Goal: Task Accomplishment & Management: Complete application form

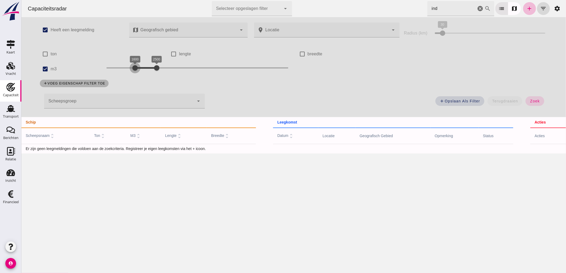
drag, startPoint x: 140, startPoint y: 70, endPoint x: 134, endPoint y: 70, distance: 5.4
click at [134, 70] on div at bounding box center [135, 68] width 11 height 11
click at [47, 54] on input "ton" at bounding box center [45, 54] width 11 height 11
checkbox input "true"
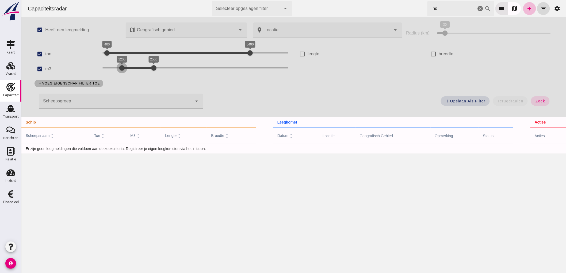
drag, startPoint x: 129, startPoint y: 70, endPoint x: 120, endPoint y: 71, distance: 9.7
click at [120, 71] on div at bounding box center [121, 68] width 11 height 11
drag, startPoint x: 153, startPoint y: 70, endPoint x: 140, endPoint y: 74, distance: 13.1
click at [140, 74] on div "1200 2000 1200 2000" at bounding box center [195, 69] width 197 height 15
click at [536, 105] on button "zoek" at bounding box center [540, 101] width 18 height 10
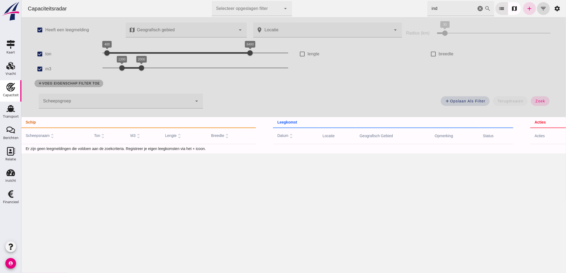
click at [477, 9] on icon "cancel" at bounding box center [480, 8] width 6 height 6
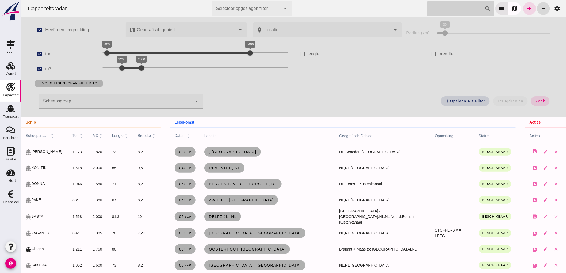
drag, startPoint x: 538, startPoint y: 100, endPoint x: 520, endPoint y: 113, distance: 22.7
click at [538, 101] on span "zoek" at bounding box center [540, 101] width 10 height 4
click at [533, 100] on button "zoek" at bounding box center [540, 101] width 18 height 10
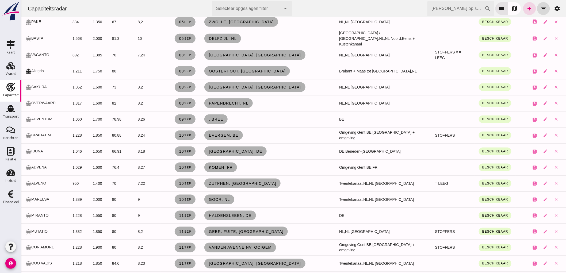
scroll to position [208, 0]
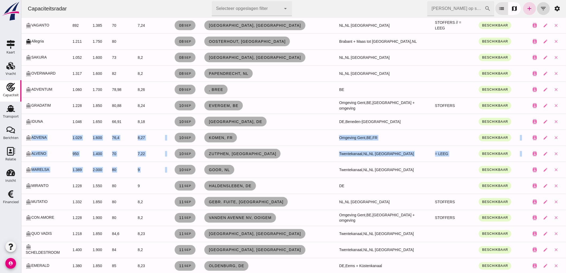
drag, startPoint x: 266, startPoint y: 170, endPoint x: 33, endPoint y: 137, distance: 235.2
click at [273, 172] on td "Goor, nl" at bounding box center [267, 170] width 135 height 16
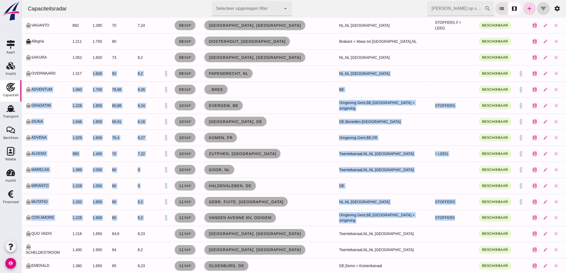
drag, startPoint x: 442, startPoint y: 214, endPoint x: 90, endPoint y: 78, distance: 377.6
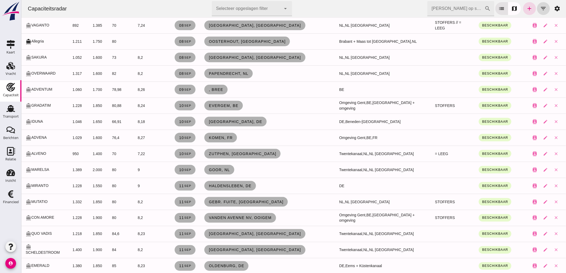
click at [101, 9] on div "Capaciteitsradar Selecteer opgeslagen filter Selecteer opgeslagen filter cancel…" at bounding box center [293, 8] width 541 height 17
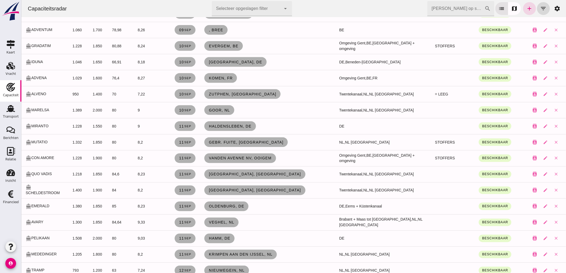
scroll to position [327, 0]
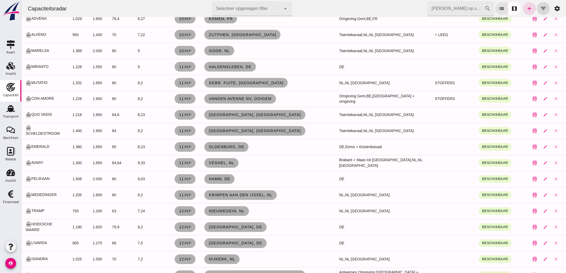
click at [443, 11] on input "[PERSON_NAME] op scheepsnaam" at bounding box center [455, 8] width 57 height 15
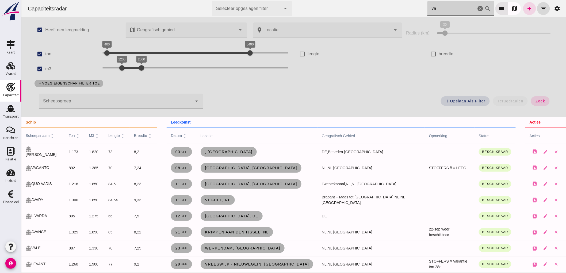
click at [454, 17] on div "Capaciteitsradar Selecteer opgeslagen filter Selecteer opgeslagen filter cancel…" at bounding box center [293, 8] width 541 height 17
click at [457, 6] on input "va" at bounding box center [451, 8] width 49 height 15
click at [438, 6] on input "va" at bounding box center [451, 8] width 49 height 15
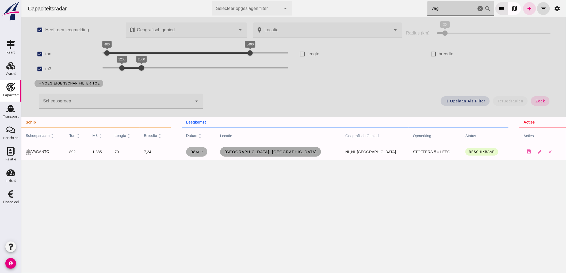
type input "vag"
click at [272, 154] on span "[GEOGRAPHIC_DATA], [GEOGRAPHIC_DATA]" at bounding box center [270, 152] width 93 height 4
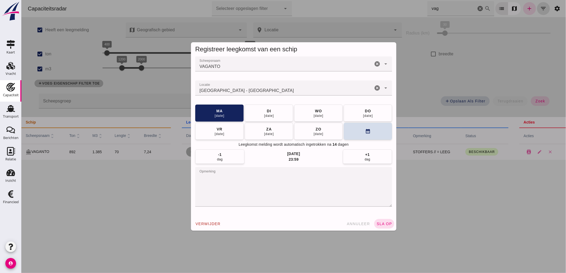
click at [374, 88] on icon "cancel" at bounding box center [377, 88] width 6 height 6
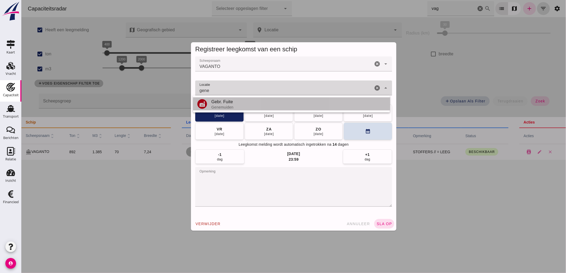
click at [260, 104] on div "Gebr. Fuite" at bounding box center [298, 102] width 175 height 6
type input "Gebr. Fuite - Genemuiden"
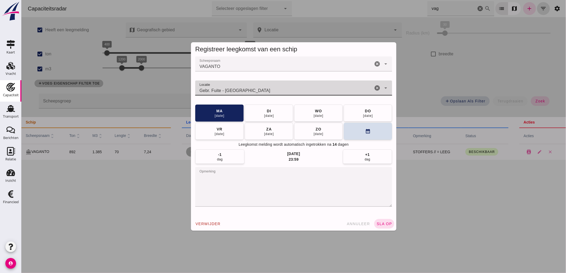
click at [374, 86] on icon "cancel" at bounding box center [377, 88] width 6 height 6
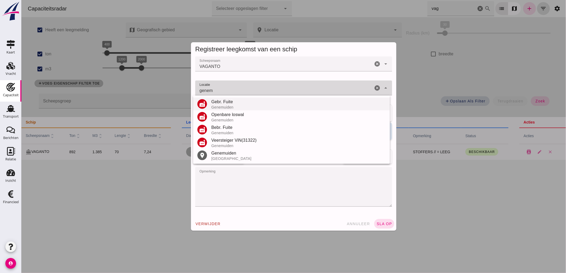
click at [224, 102] on div "Gebr. Fuite" at bounding box center [298, 102] width 175 height 6
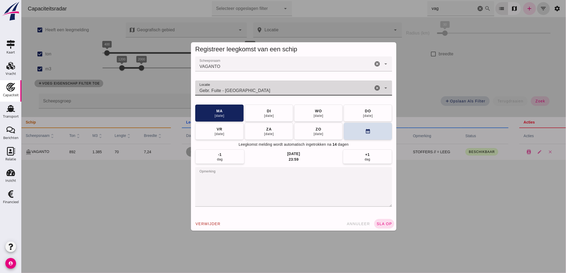
type input "Gebr. Fuite - Genemuiden"
click at [227, 179] on textarea "opmerking" at bounding box center [293, 187] width 197 height 40
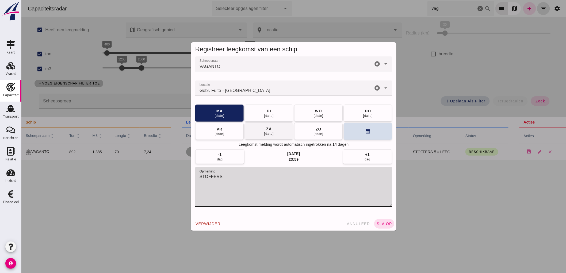
type textarea "STOFFERS"
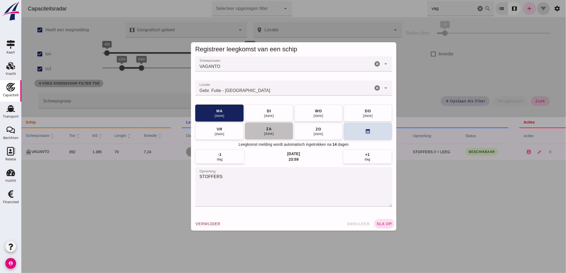
click at [266, 130] on div "za" at bounding box center [269, 128] width 6 height 5
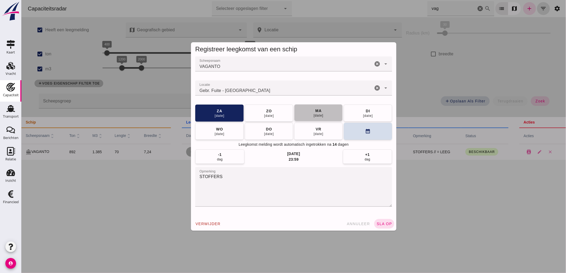
click at [315, 114] on div "15 sep" at bounding box center [318, 115] width 10 height 4
click at [382, 217] on div "verwijder annuleer sla op" at bounding box center [294, 224] width 206 height 14
click at [381, 226] on span "sla op" at bounding box center [384, 224] width 16 height 4
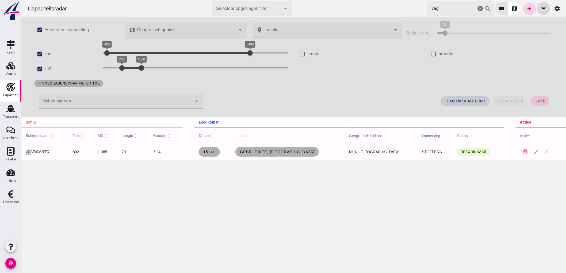
drag, startPoint x: 478, startPoint y: 6, endPoint x: 565, endPoint y: 65, distance: 105.0
click at [478, 6] on icon "cancel" at bounding box center [480, 8] width 6 height 6
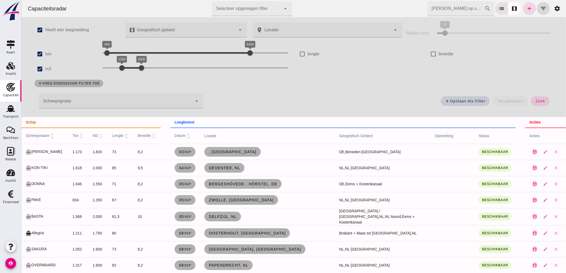
drag, startPoint x: 96, startPoint y: 49, endPoint x: 107, endPoint y: 50, distance: 10.8
click at [107, 50] on div "400 6400 400 6400" at bounding box center [195, 54] width 197 height 15
drag, startPoint x: 107, startPoint y: 50, endPoint x: 138, endPoint y: 54, distance: 31.8
click at [138, 54] on div at bounding box center [137, 53] width 11 height 11
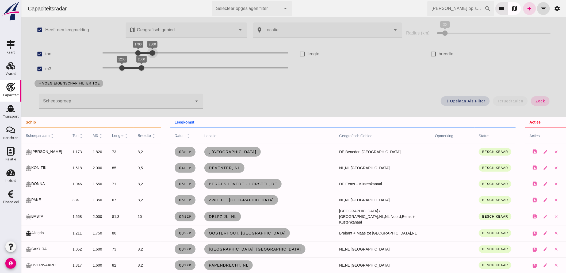
drag, startPoint x: 245, startPoint y: 52, endPoint x: 146, endPoint y: 55, distance: 98.5
click at [147, 55] on div at bounding box center [152, 53] width 11 height 11
click at [532, 103] on button "zoek" at bounding box center [540, 101] width 18 height 10
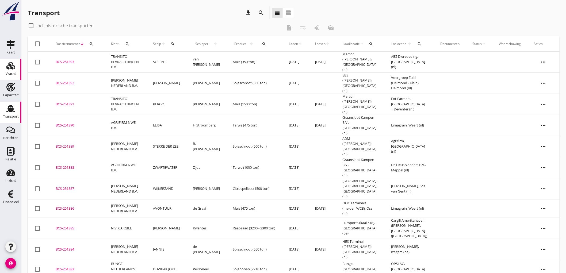
click at [14, 65] on icon "Vracht" at bounding box center [10, 66] width 9 height 9
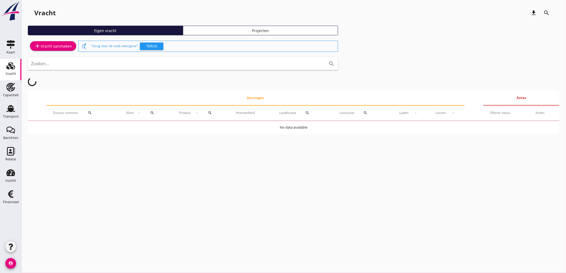
click at [64, 44] on div "add Vracht aanmaken" at bounding box center [53, 46] width 38 height 6
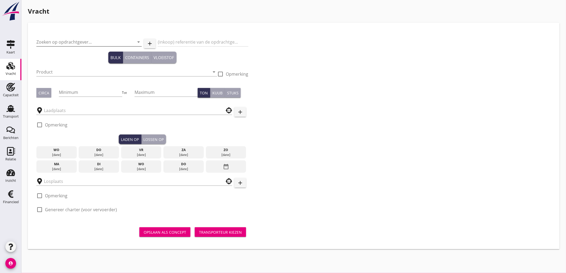
click at [60, 41] on input "Zoeken op opdrachtgever..." at bounding box center [81, 42] width 90 height 9
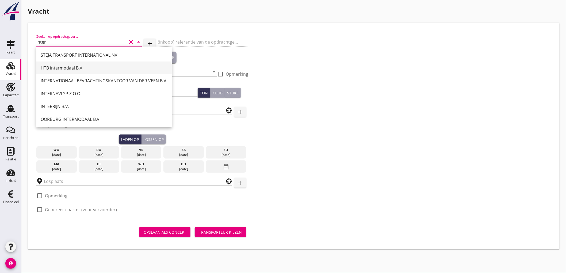
scroll to position [1, 0]
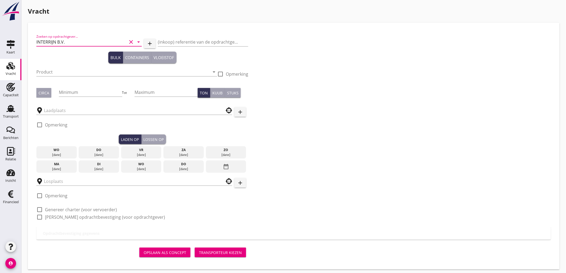
type input "INTERRIJN B.V."
click at [16, 89] on div "Capaciteit" at bounding box center [10, 87] width 13 height 9
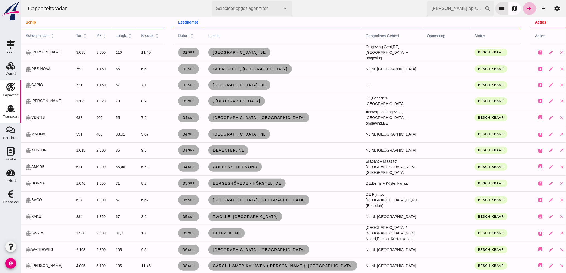
click at [9, 112] on use at bounding box center [10, 108] width 9 height 7
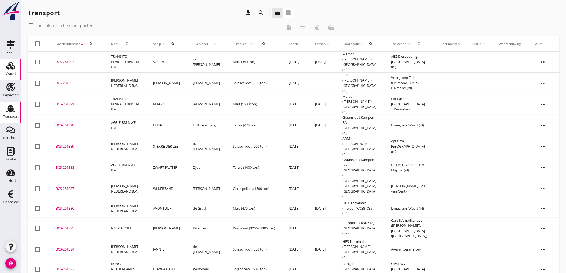
click at [13, 68] on icon "Vracht" at bounding box center [10, 66] width 9 height 9
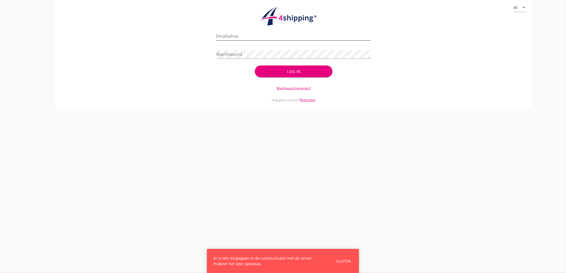
click at [245, 32] on input "Emailadres" at bounding box center [294, 36] width 155 height 9
type input "[EMAIL_ADDRESS][DOMAIN_NAME]"
click at [255, 66] on button "Log in" at bounding box center [293, 72] width 77 height 12
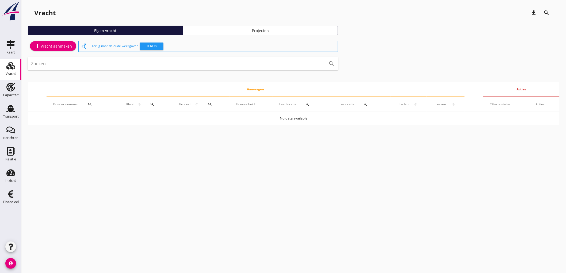
click at [55, 54] on div "add Vracht aanmaken switch_access_shortcut Terug naar de oude weergave? Terug Z…" at bounding box center [294, 82] width 532 height 85
click at [57, 50] on link "add Vracht aanmaken" at bounding box center [53, 46] width 46 height 10
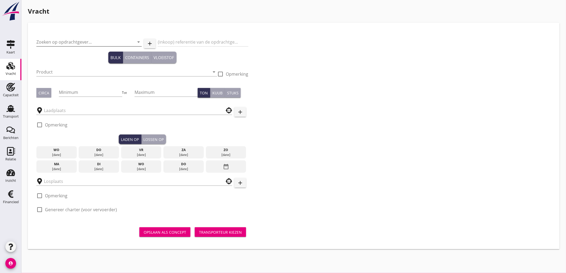
drag, startPoint x: 73, startPoint y: 41, endPoint x: 70, endPoint y: 42, distance: 2.9
click at [73, 41] on input "Zoeken op opdrachtgever..." at bounding box center [81, 42] width 90 height 9
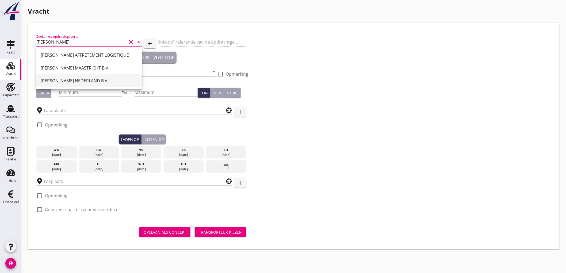
click at [78, 79] on div "[PERSON_NAME] NEDERLAND B.V." at bounding box center [89, 81] width 97 height 6
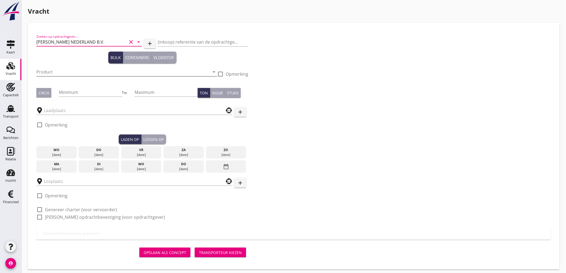
type input "[PERSON_NAME] NEDERLAND B.V."
drag, startPoint x: 51, startPoint y: 71, endPoint x: 57, endPoint y: 73, distance: 6.4
click at [52, 71] on input "Product" at bounding box center [122, 72] width 173 height 9
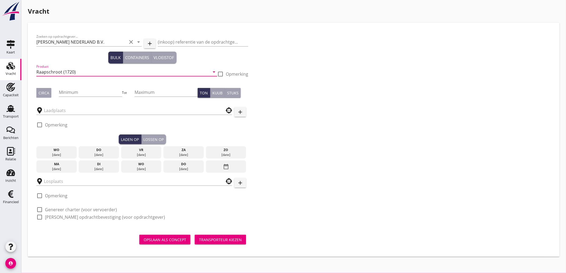
type input "Raapschroot (1720)"
click at [46, 90] on div "Circa" at bounding box center [44, 93] width 11 height 6
drag, startPoint x: 94, startPoint y: 92, endPoint x: 94, endPoint y: 94, distance: 2.7
click at [95, 94] on input "Minimum" at bounding box center [90, 92] width 63 height 9
type input "550"
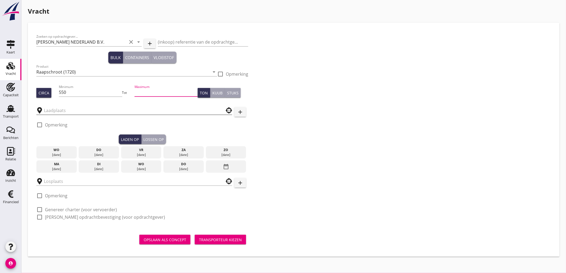
click at [93, 108] on input "text" at bounding box center [130, 110] width 173 height 9
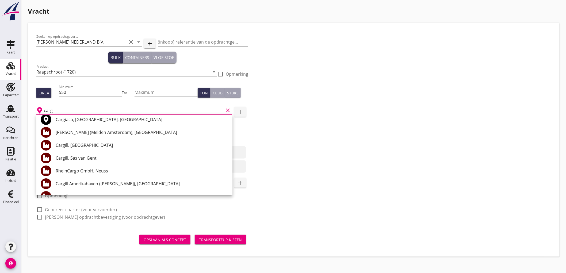
scroll to position [89, 0]
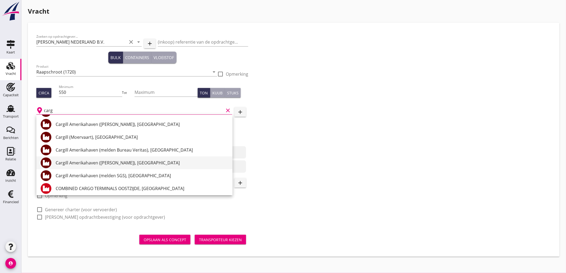
click at [108, 165] on div "Cargill Amerikahaven ([PERSON_NAME]), [GEOGRAPHIC_DATA]" at bounding box center [142, 163] width 173 height 6
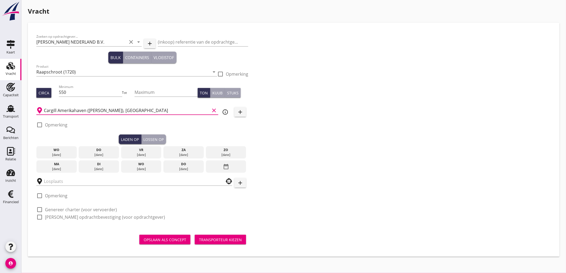
type input "Cargill Amerikahaven ([PERSON_NAME]), [GEOGRAPHIC_DATA]"
click at [228, 154] on div "[DATE]" at bounding box center [226, 155] width 38 height 5
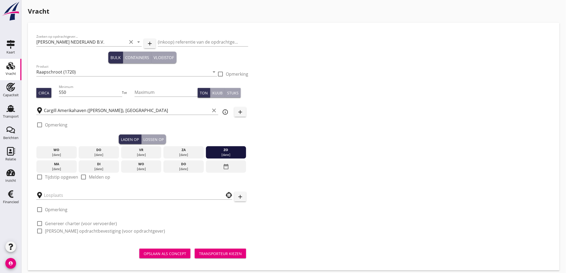
click at [55, 176] on label "Tijdstip opgeven" at bounding box center [61, 177] width 33 height 5
checkbox input "true"
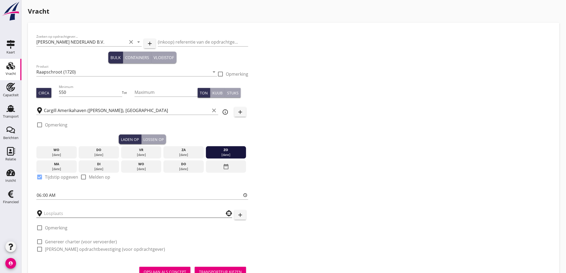
click at [55, 212] on input "text" at bounding box center [130, 213] width 173 height 9
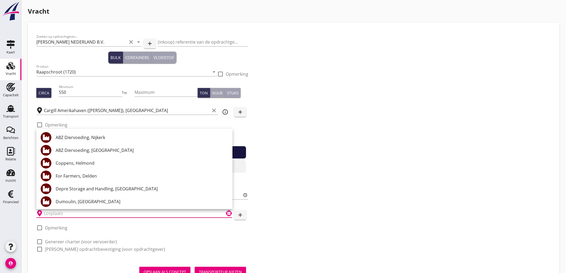
click at [111, 214] on input "text" at bounding box center [130, 213] width 173 height 9
click at [112, 214] on input "text" at bounding box center [130, 213] width 173 height 9
click at [340, 195] on div "Zoeken op opdrachtgever... [PERSON_NAME] NEDERLAND B.V. clear arrow_drop_down a…" at bounding box center [293, 145] width 519 height 228
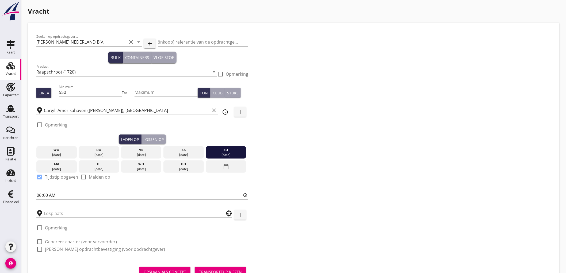
click at [91, 212] on input "text" at bounding box center [130, 213] width 173 height 9
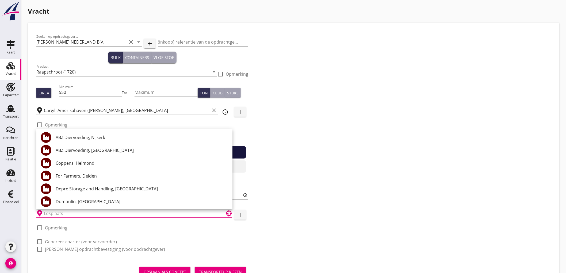
click at [368, 195] on div "Zoeken op opdrachtgever... [PERSON_NAME] NEDERLAND B.V. clear arrow_drop_down a…" at bounding box center [293, 145] width 519 height 228
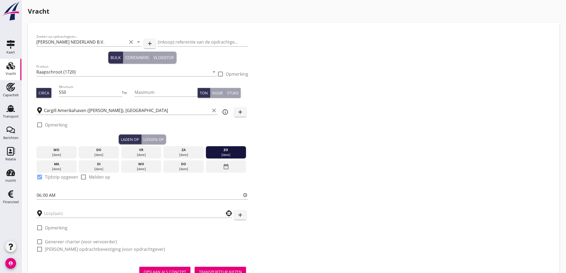
click at [269, 172] on div "Zoeken op opdrachtgever... [PERSON_NAME] NEDERLAND B.V. clear arrow_drop_down a…" at bounding box center [293, 145] width 519 height 228
click at [61, 219] on div at bounding box center [134, 213] width 196 height 17
click at [66, 213] on input "text" at bounding box center [130, 213] width 173 height 9
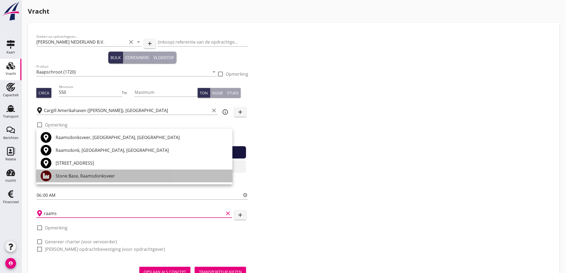
click at [76, 177] on div "Stone Base, Raamsdonksveer" at bounding box center [142, 176] width 173 height 6
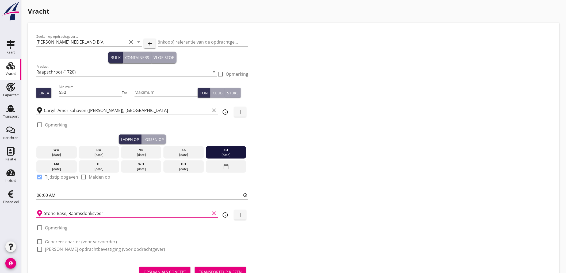
type input "Stone Base, Raamsdonksveer"
click at [60, 241] on label "Genereer charter (voor vervoerder)" at bounding box center [81, 241] width 72 height 5
checkbox input "true"
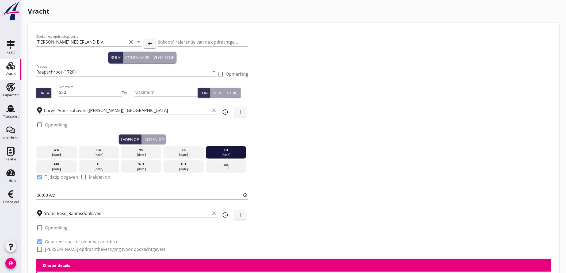
click at [59, 247] on label "[PERSON_NAME] opdrachtbevestiging (voor opdrachtgever)" at bounding box center [105, 249] width 120 height 5
checkbox input "true"
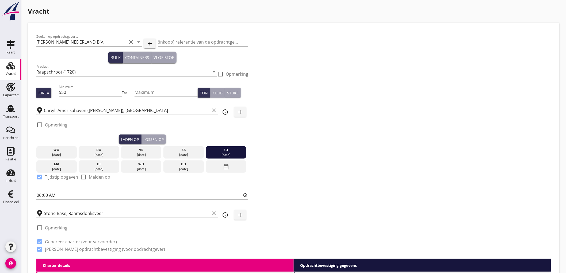
click at [225, 213] on icon "info_outline" at bounding box center [225, 215] width 6 height 6
click at [228, 212] on icon "info_outline" at bounding box center [225, 215] width 6 height 6
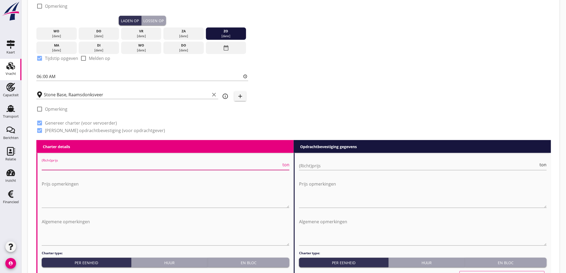
click at [82, 169] on input "(Richt)prijs" at bounding box center [162, 166] width 240 height 9
click at [85, 166] on input "(Richt)prijs" at bounding box center [162, 166] width 240 height 9
type input "4250"
click at [313, 167] on input "(Richt)prijs" at bounding box center [419, 166] width 240 height 9
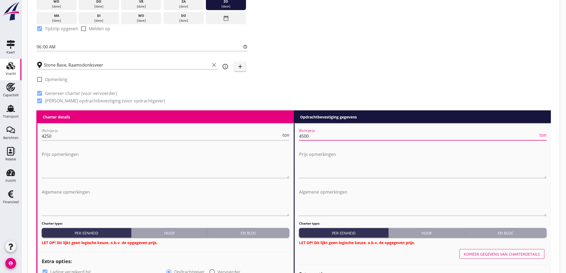
scroll to position [238, 0]
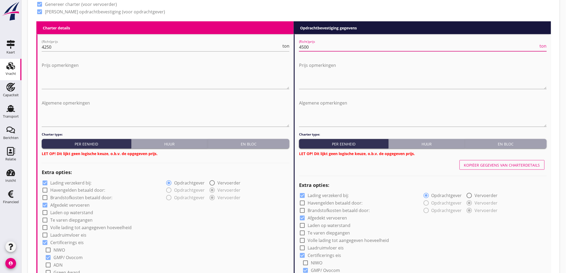
type input "4500"
click at [249, 146] on div "En bloc" at bounding box center [248, 144] width 77 height 6
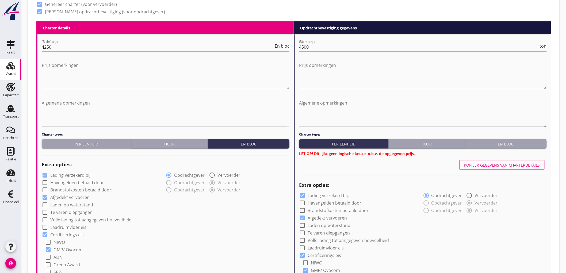
click at [517, 146] on button "En bloc" at bounding box center [506, 144] width 82 height 10
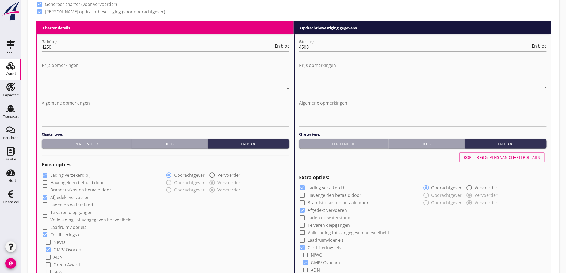
click at [72, 174] on label "Lading verzekerd bij:" at bounding box center [70, 175] width 41 height 5
checkbox input "false"
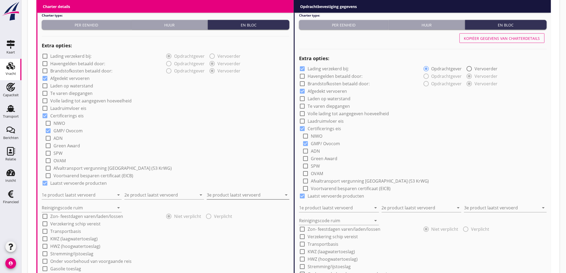
scroll to position [386, 0]
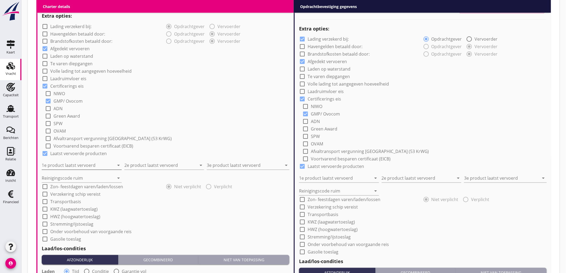
click at [81, 163] on input "1e product laatst vervoerd" at bounding box center [78, 165] width 73 height 9
type input "O"
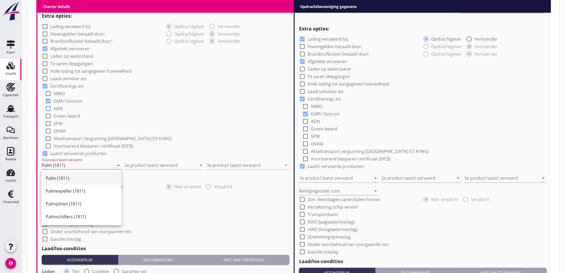
type input "Palm (1811)"
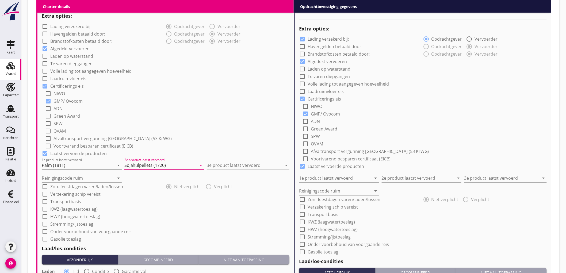
type input "Sojahulpellets (1720)"
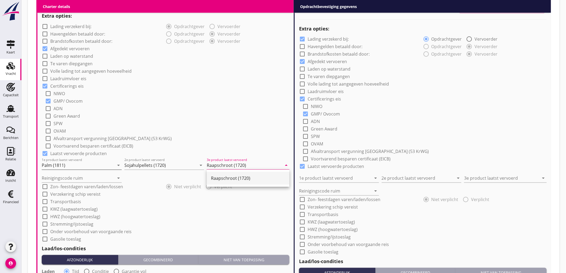
type input "Raapschroot (1720)"
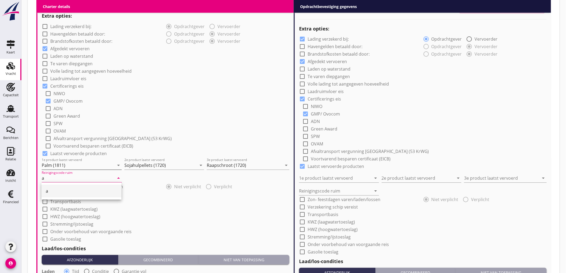
type input "a"
click at [205, 82] on div "check_box Certificerings eis" at bounding box center [166, 85] width 248 height 7
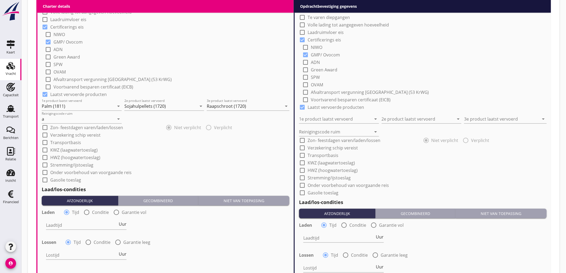
click at [90, 213] on div at bounding box center [86, 212] width 9 height 9
radio input "false"
radio input "true"
click at [66, 223] on div at bounding box center [103, 225] width 114 height 9
click at [0, 0] on div "Duits wettelijk 1994" at bounding box center [0, 0] width 0 height 0
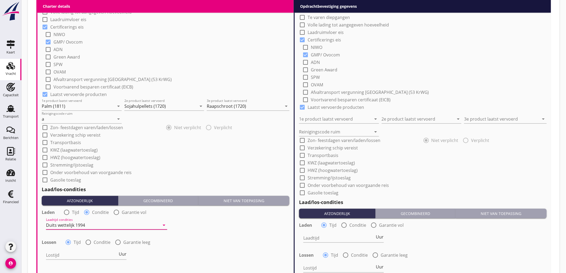
click at [69, 223] on div "Duits wettelijk 1994" at bounding box center [65, 225] width 39 height 5
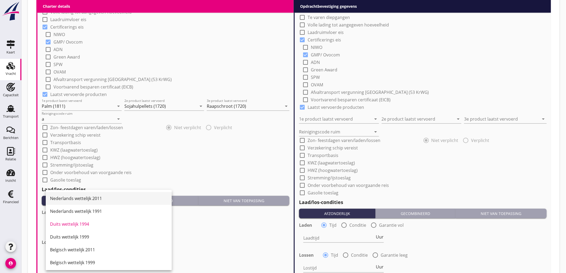
drag, startPoint x: 84, startPoint y: 197, endPoint x: 181, endPoint y: 179, distance: 99.4
click at [84, 197] on div "Nederlands wettelijk 2011" at bounding box center [108, 198] width 117 height 6
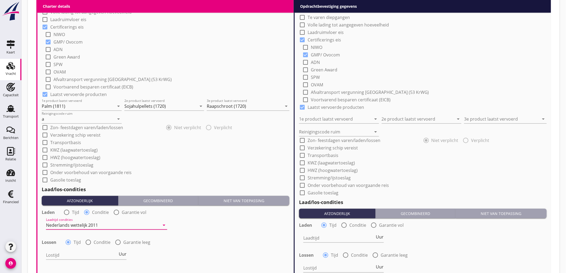
click at [181, 179] on div "check_box_outline_blank Gasolie toeslag" at bounding box center [166, 179] width 248 height 7
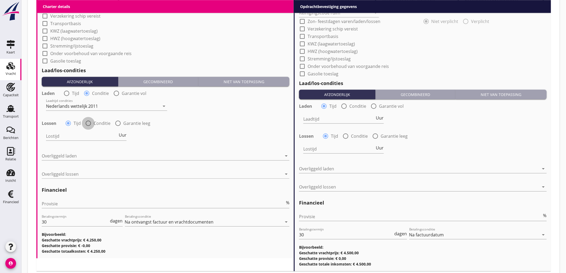
click at [89, 119] on div at bounding box center [88, 123] width 9 height 9
radio input "false"
radio input "true"
click at [75, 133] on div at bounding box center [103, 136] width 114 height 9
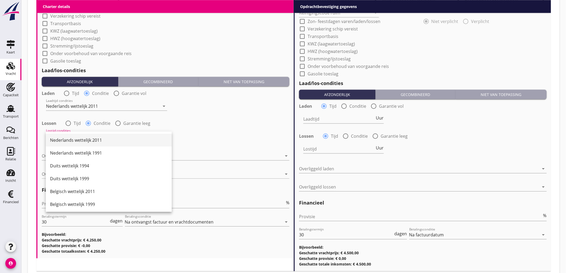
click at [74, 134] on div "Nederlands wettelijk 2011" at bounding box center [108, 140] width 117 height 13
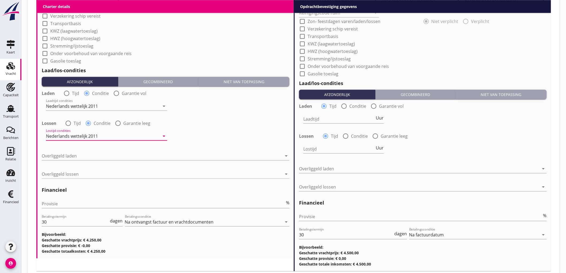
click at [76, 140] on div "Lostijd condities Nederlands wettelijk 2011 arrow_drop_down" at bounding box center [106, 136] width 121 height 9
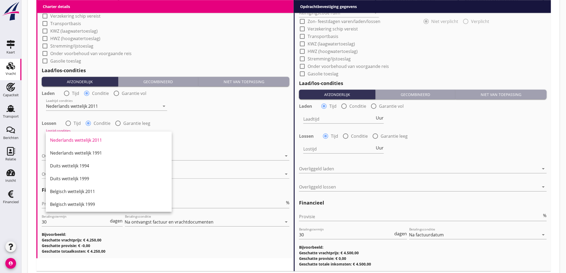
click at [218, 135] on div "Lostijd condities Nederlands wettelijk 2011 arrow_drop_down" at bounding box center [165, 136] width 249 height 19
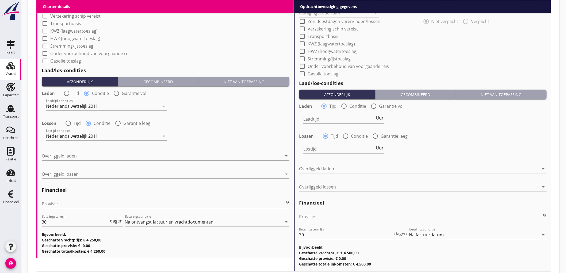
click at [92, 160] on div at bounding box center [162, 156] width 240 height 9
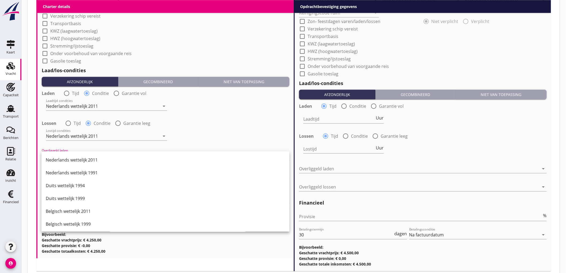
drag, startPoint x: 90, startPoint y: 161, endPoint x: 87, endPoint y: 167, distance: 7.3
click at [90, 160] on div "Nederlands wettelijk 2011" at bounding box center [166, 160] width 240 height 6
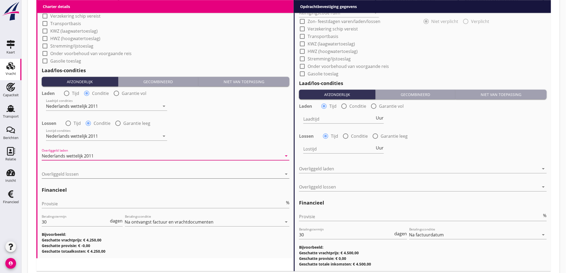
click at [86, 172] on div at bounding box center [162, 174] width 240 height 9
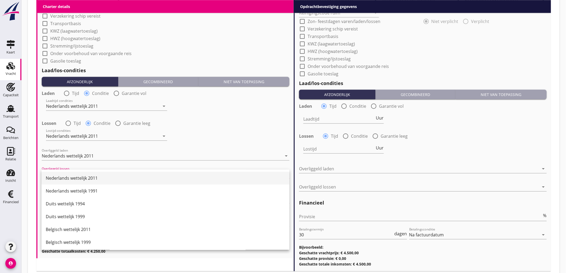
click at [89, 176] on div "Nederlands wettelijk 2011" at bounding box center [166, 178] width 240 height 6
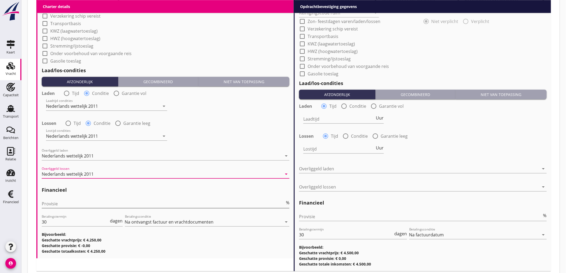
click at [71, 203] on input "Provisie" at bounding box center [163, 204] width 243 height 9
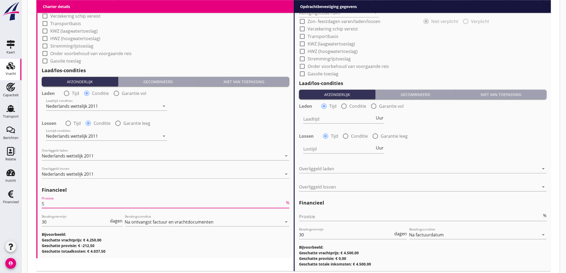
type input "5"
click at [363, 219] on input "Provisie" at bounding box center [420, 217] width 243 height 9
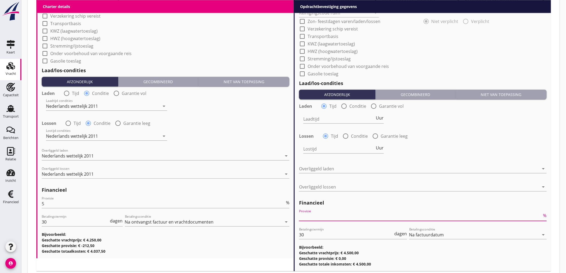
type input "2"
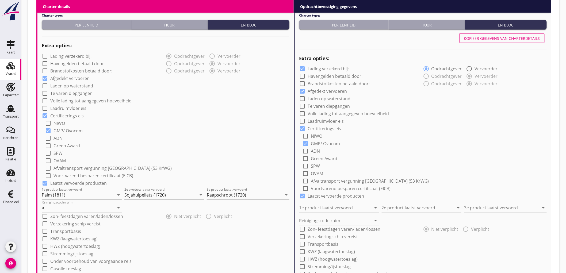
type input "2.5"
click at [492, 36] on div "Kopiëer gegevens van charterdetails" at bounding box center [502, 39] width 76 height 6
checkbox input "false"
type input "Palm (1811)"
type input "Sojahulpellets (1720)"
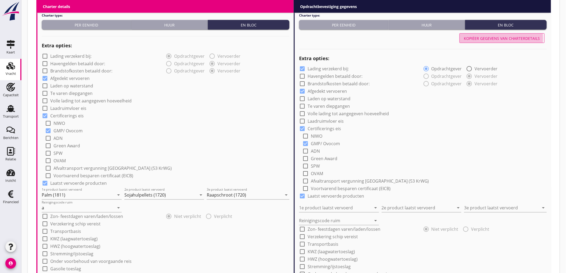
type input "Raapschroot (1720)"
type input "a"
radio input "false"
radio input "true"
radio input "false"
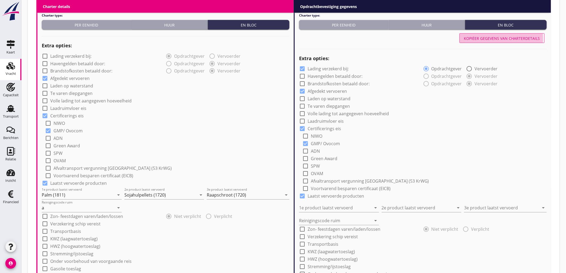
radio input "true"
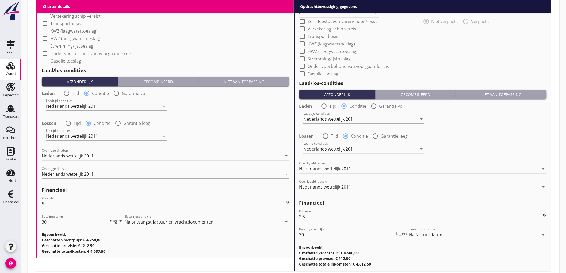
scroll to position [599, 0]
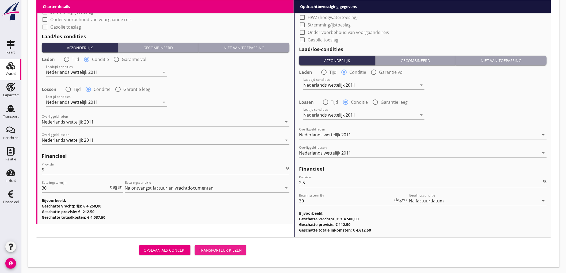
click at [213, 245] on button "Transporteur kiezen" at bounding box center [220, 250] width 51 height 10
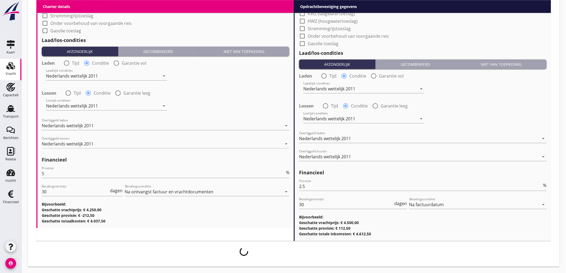
scroll to position [595, 0]
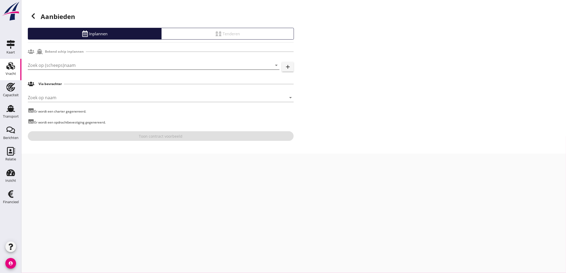
click at [95, 64] on input "Zoek op (scheeps)naam" at bounding box center [146, 65] width 237 height 9
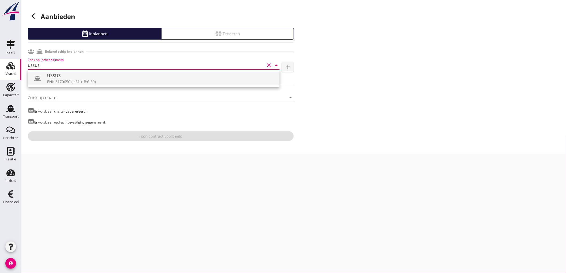
click at [114, 83] on div "ENI: 3170650 (L:61 x B:6.60)" at bounding box center [161, 82] width 228 height 6
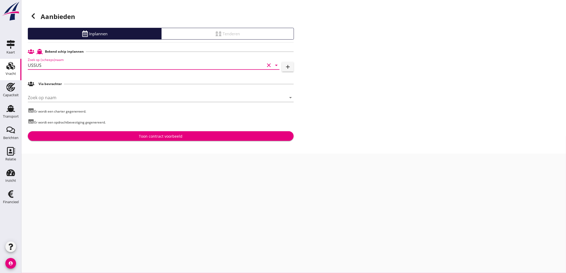
type input "USSUS"
click at [100, 130] on div "Bekend schip inplannen Zoek op (scheeps)naam USSUS clear arrow_drop_down add Vi…" at bounding box center [161, 94] width 266 height 94
click at [105, 141] on div "Aanbieden Inplannen Tenderen Bekend schip inplannen Zoek op (scheeps)naam USSUS…" at bounding box center [293, 77] width 545 height 154
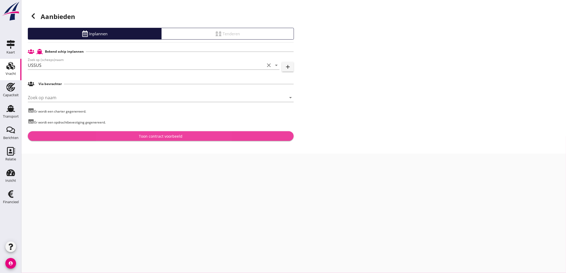
click at [54, 140] on button "Toon contract voorbeeld" at bounding box center [161, 136] width 266 height 10
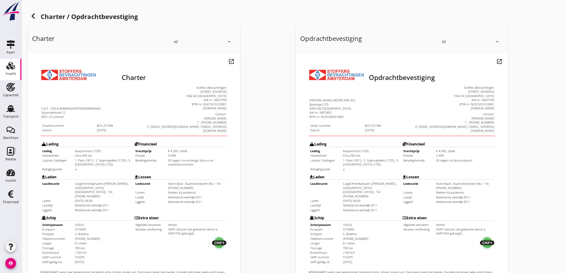
scroll to position [123, 0]
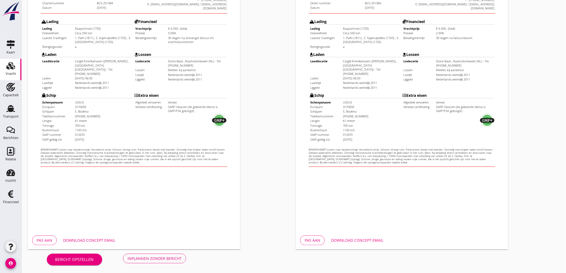
click at [177, 264] on div "Bericht opstellen Inplannen zonder bericht" at bounding box center [116, 259] width 177 height 18
click at [176, 260] on div "Inplannen zonder bericht" at bounding box center [155, 259] width 54 height 6
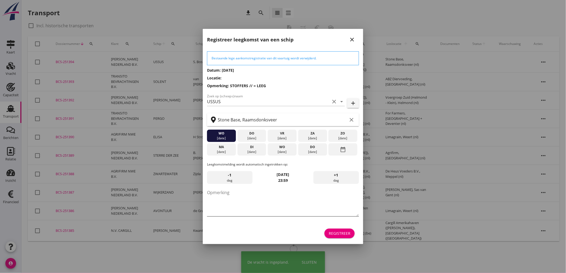
click at [258, 192] on textarea "Opmerking" at bounding box center [283, 202] width 152 height 28
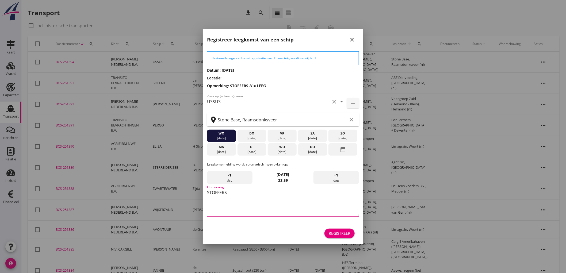
type textarea "STOFFERS"
click at [248, 147] on div "di" at bounding box center [252, 147] width 26 height 5
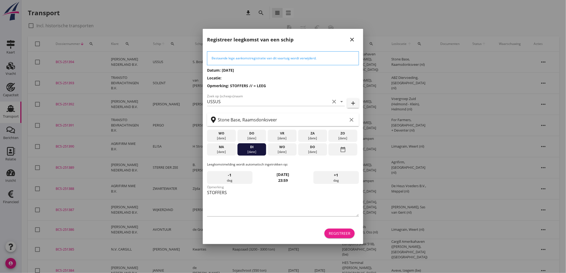
click at [344, 232] on div "Registreer" at bounding box center [340, 234] width 22 height 6
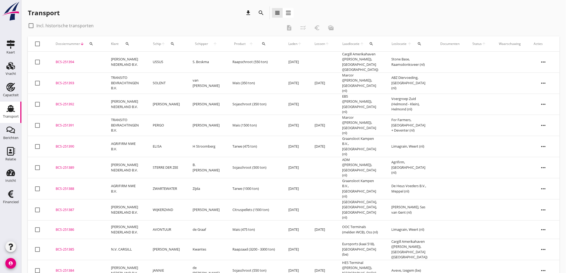
drag, startPoint x: 161, startPoint y: 59, endPoint x: 199, endPoint y: 60, distance: 37.5
click at [161, 59] on td "USSUS" at bounding box center [166, 62] width 40 height 21
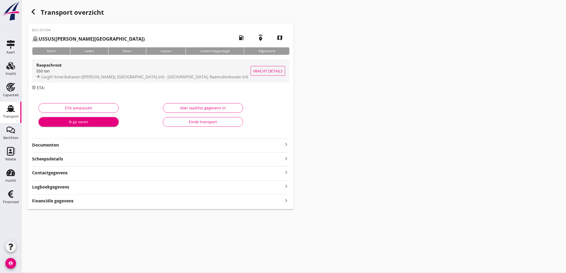
click at [202, 74] on div "Cargill Amerikahaven ([PERSON_NAME]), [GEOGRAPHIC_DATA] (nl) - [GEOGRAPHIC_DATA…" at bounding box center [143, 77] width 214 height 6
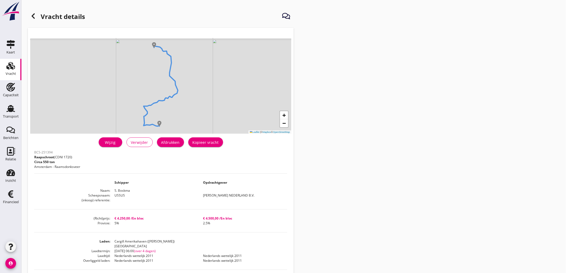
click at [172, 141] on div "Afdrukken" at bounding box center [170, 143] width 18 height 6
click at [29, 18] on div at bounding box center [33, 16] width 11 height 11
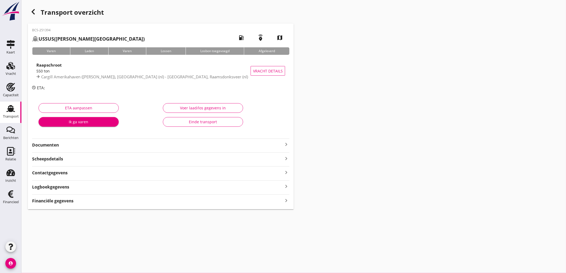
click at [97, 151] on div "BCS-251394 USSUS ([PERSON_NAME]) local_gas_station emergency_share map Varen La…" at bounding box center [161, 117] width 266 height 186
click at [102, 146] on strong "Documenten" at bounding box center [157, 145] width 251 height 6
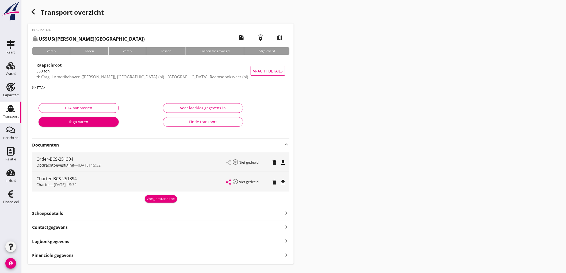
click at [287, 158] on div "Order-BCS-251394 Opdrachtbevestiging — [DATE] 15:32 share highlight_off Niet ge…" at bounding box center [160, 162] width 257 height 19
drag, startPoint x: 284, startPoint y: 162, endPoint x: 283, endPoint y: 166, distance: 4.0
click at [283, 166] on button "file_download" at bounding box center [282, 162] width 7 height 7
click at [285, 180] on icon "file_download" at bounding box center [283, 182] width 6 height 6
click at [282, 163] on icon "open_in_browser" at bounding box center [283, 163] width 6 height 6
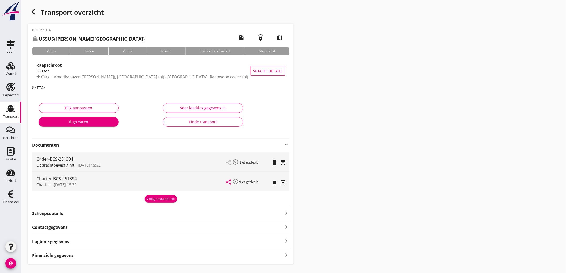
click at [75, 257] on div "Financiële gegevens keyboard_arrow_right" at bounding box center [160, 255] width 257 height 7
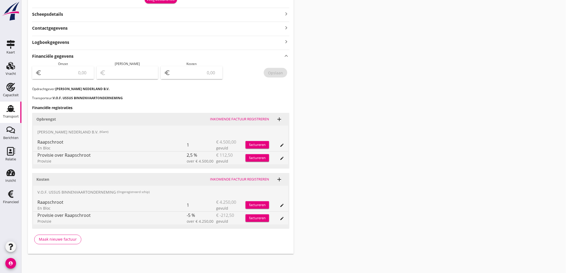
click at [78, 78] on div "euro" at bounding box center [63, 72] width 62 height 13
type input "4387"
type input "4387.50"
type input "4"
type input "4346.50"
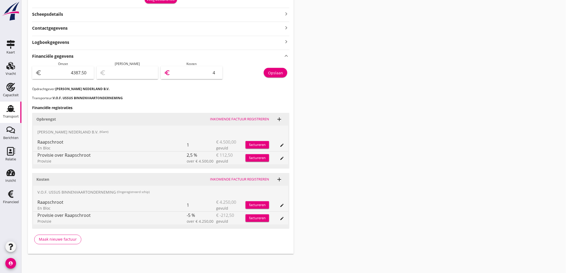
type input "41"
type input "3977.50"
type input "410"
type input "4346.50"
type input "41"
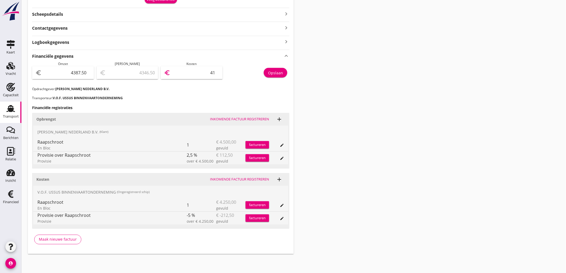
type input "4383.50"
type input "4"
type input "4347.50"
type input "40"
type input "3984.50"
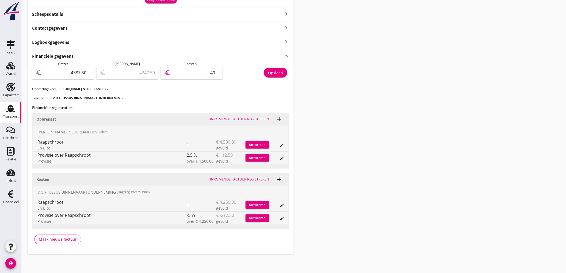
type input "403"
type input "350.50"
type input "4037"
type input "350.00"
type input "4037.50"
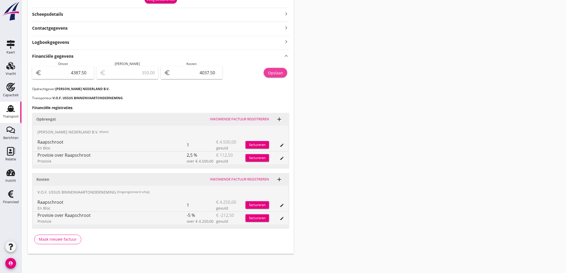
click at [277, 72] on div "Opslaan" at bounding box center [275, 73] width 15 height 6
click at [8, 73] on div "Vracht" at bounding box center [11, 73] width 10 height 3
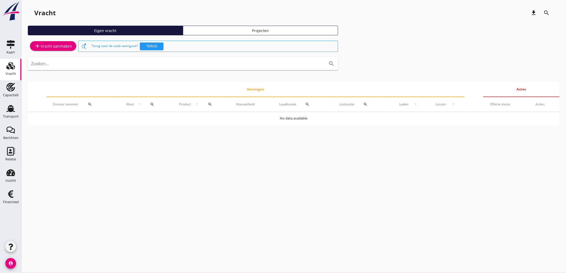
click at [40, 48] on div "add Vracht aanmaken" at bounding box center [53, 46] width 38 height 6
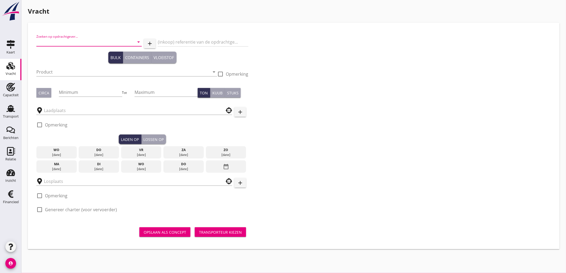
click at [56, 40] on input "Zoeken op opdrachtgever..." at bounding box center [81, 42] width 90 height 9
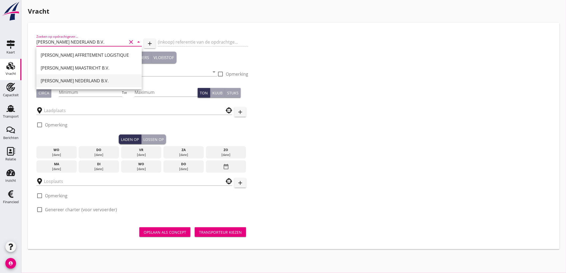
type input "[PERSON_NAME] NEDERLAND B.V."
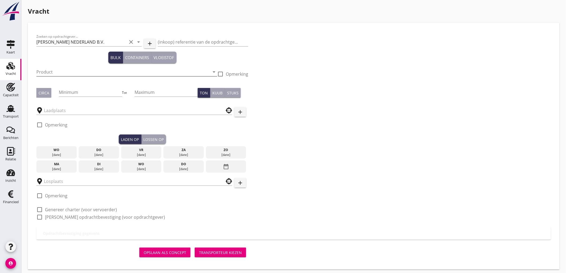
click at [60, 73] on input "Product" at bounding box center [122, 72] width 173 height 9
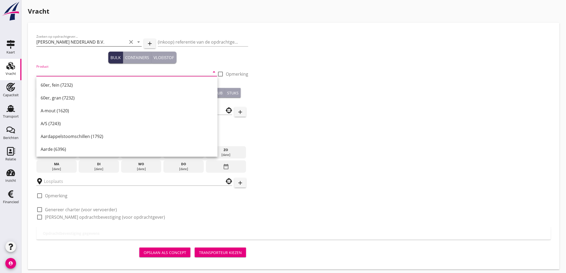
click at [131, 40] on icon "clear" at bounding box center [131, 42] width 6 height 6
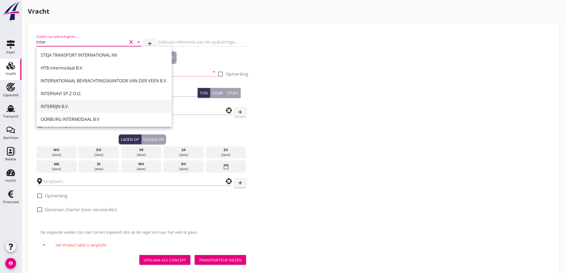
click at [79, 106] on div "INTERRIJN B.V." at bounding box center [104, 106] width 127 height 6
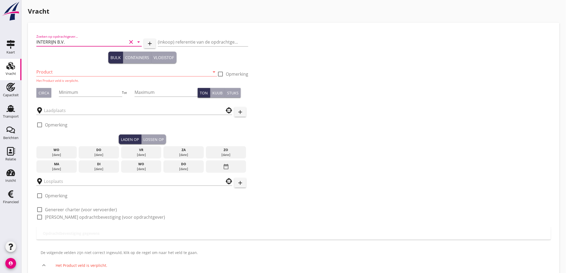
type input "INTERRIJN B.V."
click at [60, 72] on input "Product" at bounding box center [122, 72] width 173 height 9
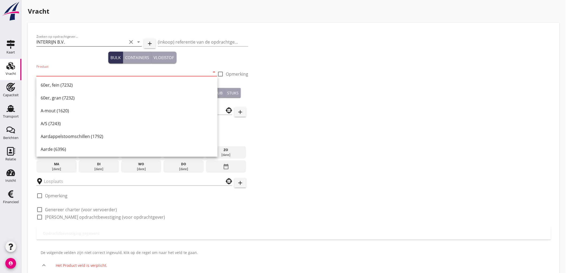
click at [68, 71] on input "Product" at bounding box center [122, 72] width 173 height 9
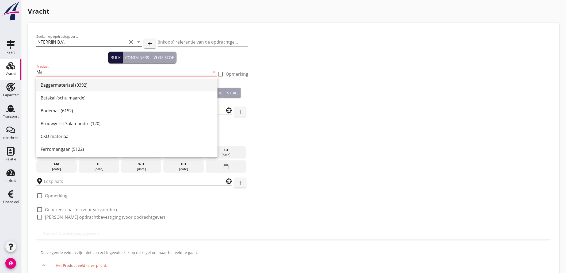
type input "M"
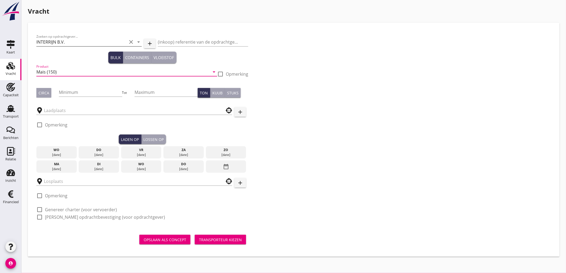
click at [478, 116] on div "Zoeken op opdrachtgever... INTERRIJN B.V. clear arrow_drop_down add (inkoop) re…" at bounding box center [293, 129] width 519 height 196
click at [49, 73] on input "Mais (150)" at bounding box center [122, 72] width 173 height 9
type input "Sojaschroot LP (1720)"
click at [44, 91] on div "Circa" at bounding box center [44, 93] width 11 height 6
click at [86, 90] on input "Minimum" at bounding box center [90, 92] width 63 height 9
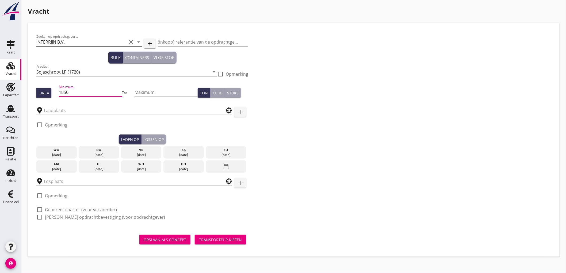
type input "1850"
type input "2000"
click at [81, 111] on input "text" at bounding box center [130, 110] width 173 height 9
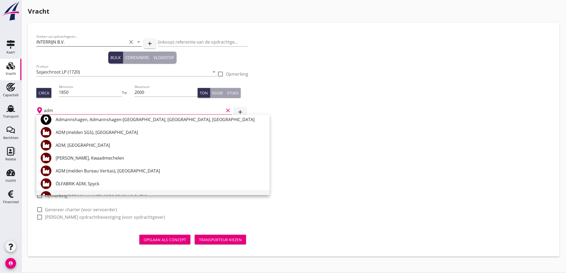
scroll to position [59, 0]
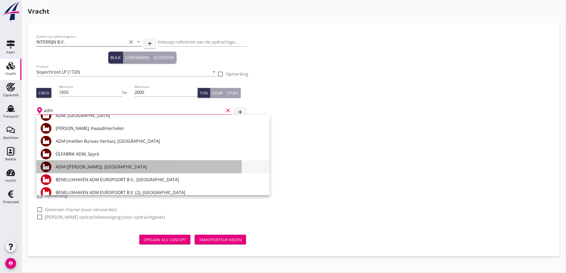
click at [106, 166] on div "ADM ([PERSON_NAME]), [GEOGRAPHIC_DATA]" at bounding box center [161, 167] width 210 height 6
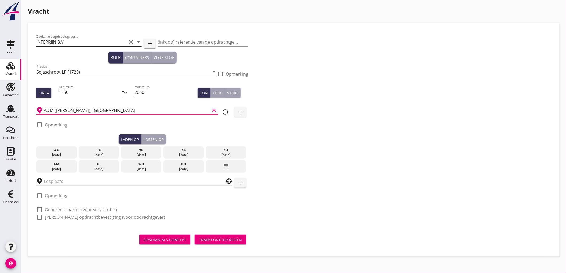
type input "ADM ([PERSON_NAME]), [GEOGRAPHIC_DATA]"
click at [48, 120] on div "check_box_outline_blank Opmerking" at bounding box center [51, 127] width 31 height 16
click at [51, 125] on label "Opmerking" at bounding box center [56, 124] width 22 height 5
checkbox input "true"
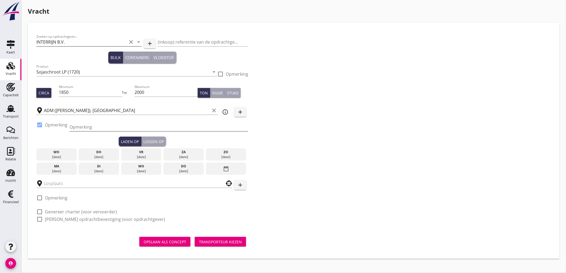
drag, startPoint x: 96, startPoint y: 126, endPoint x: 114, endPoint y: 124, distance: 18.6
click at [97, 126] on input "Opmerking" at bounding box center [159, 127] width 179 height 9
type input "Ex. Silo - [GEOGRAPHIC_DATA]"
type button "load"
drag, startPoint x: 106, startPoint y: 156, endPoint x: 113, endPoint y: 153, distance: 6.9
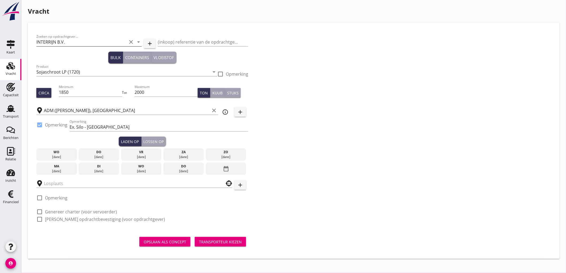
click at [106, 156] on div "[DATE]" at bounding box center [99, 157] width 38 height 5
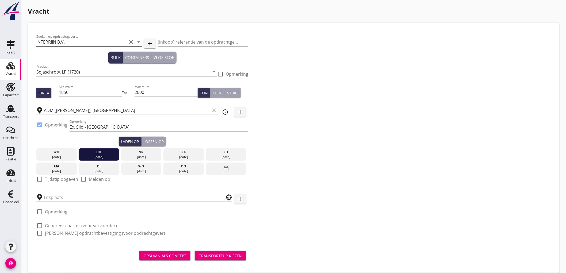
click at [140, 157] on div "[DATE]" at bounding box center [142, 157] width 38 height 5
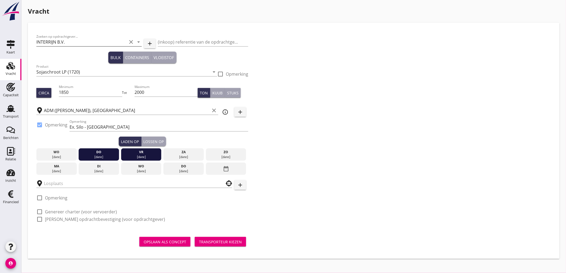
click at [107, 169] on div "[DATE]" at bounding box center [99, 171] width 38 height 5
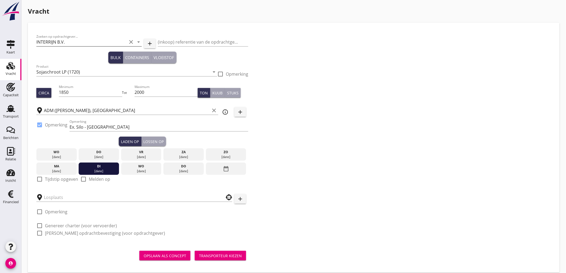
click at [56, 179] on label "Tijdstip opgeven" at bounding box center [61, 179] width 33 height 5
checkbox input "true"
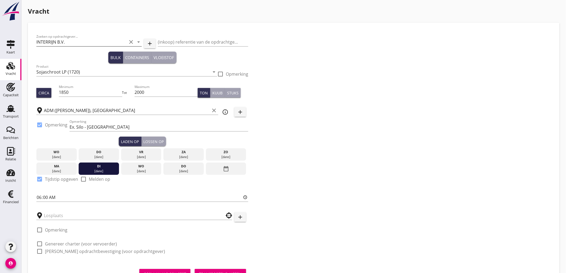
click at [33, 196] on div "Zoeken op opdrachtgever... INTERRIJN B.V. clear arrow_drop_down add (inkoop) re…" at bounding box center [294, 157] width 524 height 260
click at [38, 197] on input "06:00" at bounding box center [142, 197] width 212 height 9
type input "00:00"
click at [78, 215] on input "text" at bounding box center [130, 215] width 173 height 9
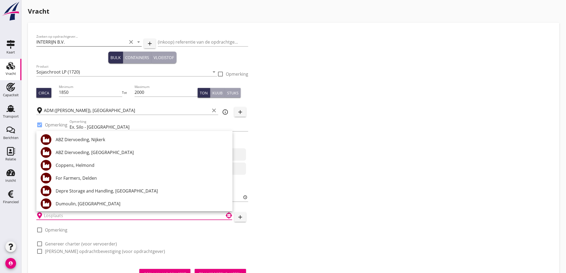
click at [331, 181] on div "Zoeken op opdrachtgever... INTERRIJN B.V. clear arrow_drop_down add (inkoop) re…" at bounding box center [293, 146] width 519 height 230
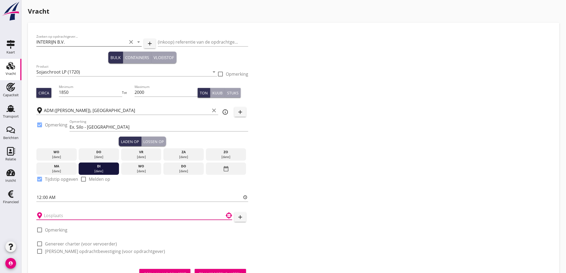
click at [143, 213] on input "text" at bounding box center [130, 215] width 173 height 9
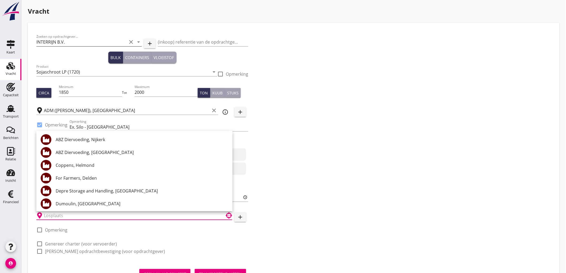
click at [147, 219] on input "text" at bounding box center [130, 215] width 173 height 9
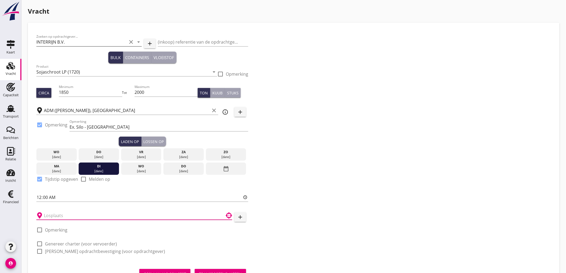
click at [59, 214] on input "text" at bounding box center [130, 215] width 173 height 9
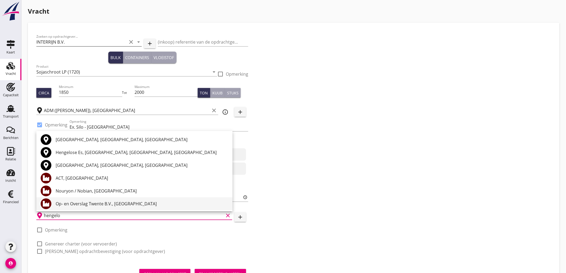
click at [93, 201] on div "Op- en Overslag Twente B.V., [GEOGRAPHIC_DATA]" at bounding box center [142, 204] width 173 height 6
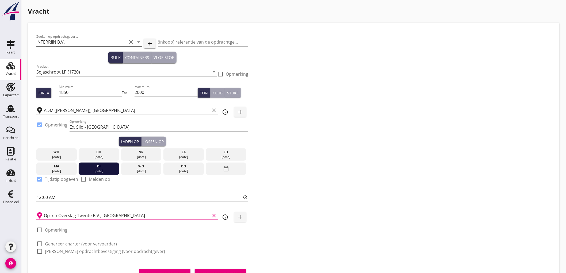
scroll to position [24, 0]
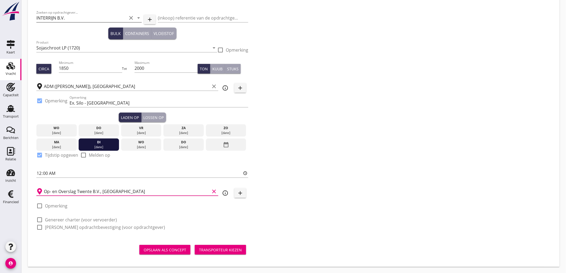
type input "Op- en Overslag Twente B.V., [GEOGRAPHIC_DATA]"
click at [65, 219] on label "Genereer charter (voor vervoerder)" at bounding box center [81, 219] width 72 height 5
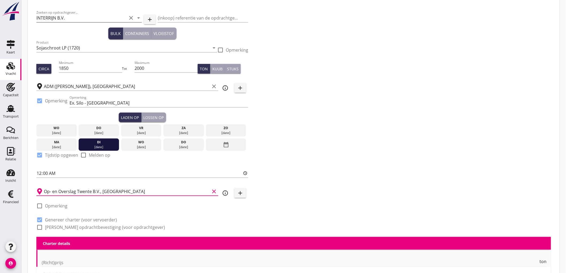
checkbox input "true"
click at [63, 226] on label "[PERSON_NAME] opdrachtbevestiging (voor opdrachtgever)" at bounding box center [105, 227] width 120 height 5
checkbox input "true"
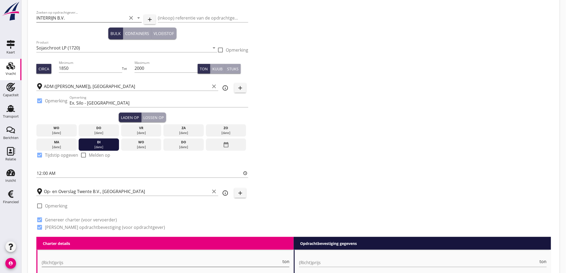
scroll to position [84, 0]
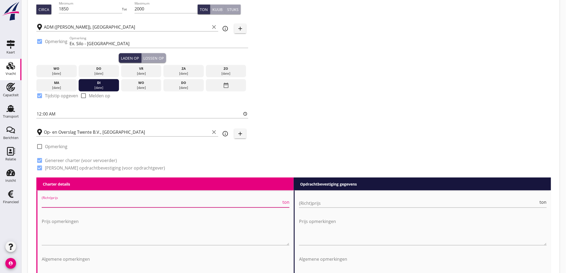
click at [67, 200] on input "(Richt)prijs" at bounding box center [162, 203] width 240 height 9
type input "13000"
click at [328, 207] on input "(Richt)prijs" at bounding box center [419, 203] width 240 height 9
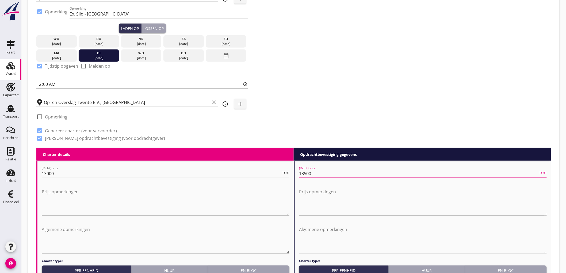
scroll to position [202, 0]
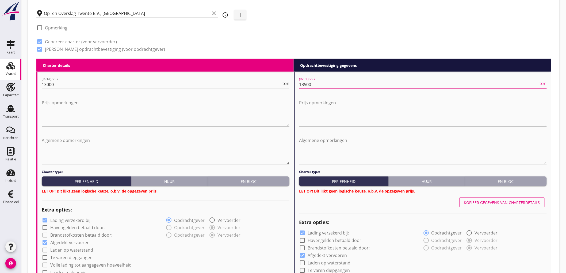
type input "13500"
click at [257, 179] on div "En bloc" at bounding box center [248, 182] width 77 height 6
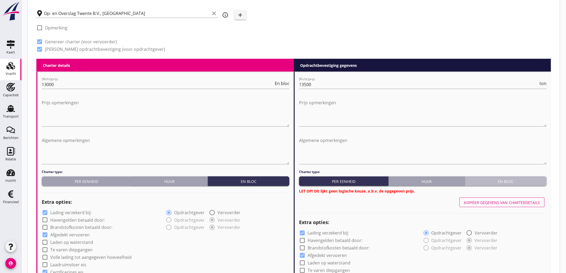
click at [537, 180] on div "En bloc" at bounding box center [506, 182] width 77 height 6
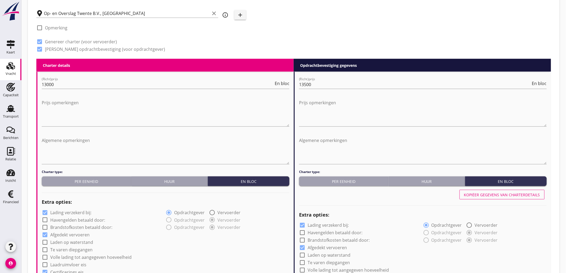
scroll to position [292, 0]
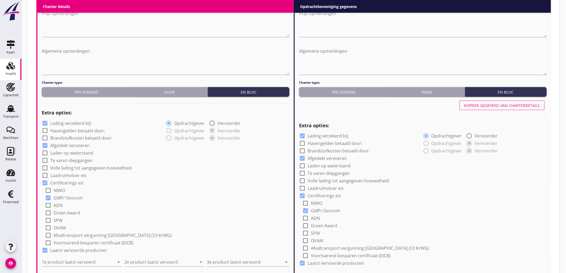
click at [71, 153] on label "Laden op waterstand" at bounding box center [71, 153] width 43 height 5
checkbox input "true"
click at [66, 166] on label "Volle lading tot aangegeven hoeveelheid" at bounding box center [90, 168] width 81 height 5
checkbox input "true"
click at [61, 124] on label "Lading verzekerd bij:" at bounding box center [70, 123] width 41 height 5
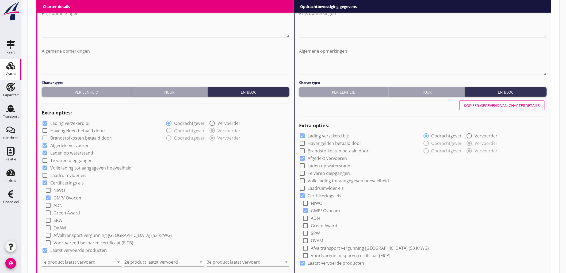
checkbox input "false"
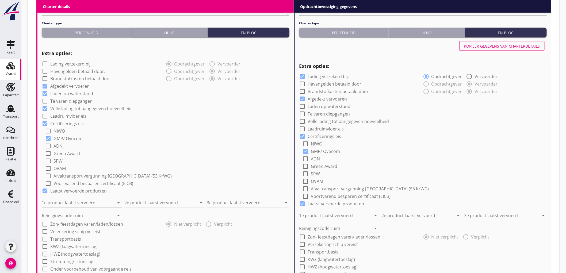
click at [70, 200] on input "1e product laatst vervoerd" at bounding box center [78, 203] width 73 height 9
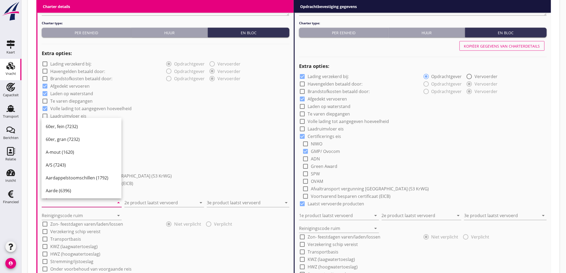
click at [87, 205] on input "1e product laatst vervoerd" at bounding box center [78, 203] width 73 height 9
type input "Mais (150)"
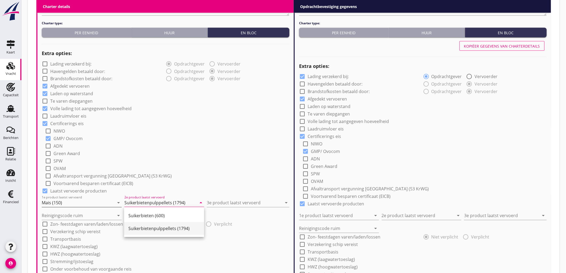
type input "Suikerbietenpulppellets (1794)"
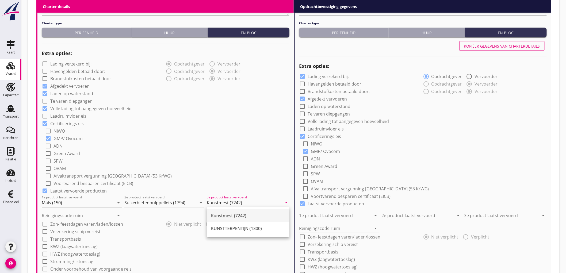
type input "Kunstmest (7242)"
type input "a"
click at [209, 161] on div "check_box_outline_blank SPW" at bounding box center [167, 160] width 245 height 7
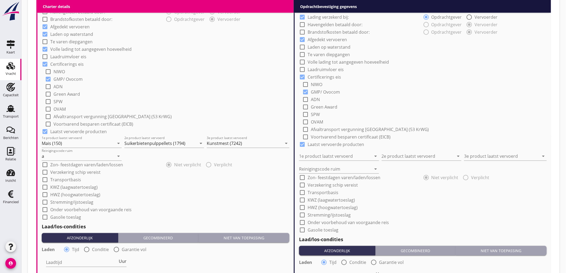
scroll to position [500, 0]
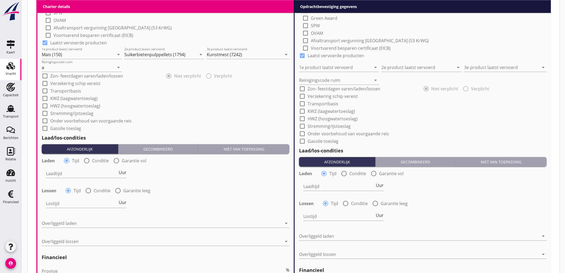
click at [89, 161] on div at bounding box center [86, 160] width 9 height 9
radio input "false"
radio input "true"
click at [63, 174] on div at bounding box center [103, 173] width 114 height 9
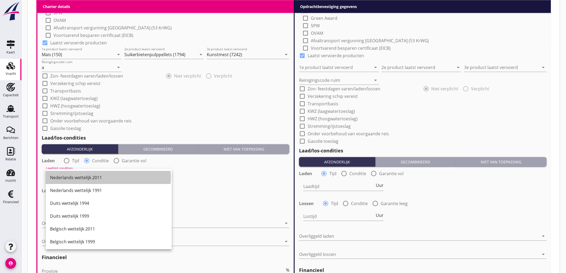
click at [63, 175] on div "Nederlands wettelijk 2011" at bounding box center [108, 178] width 117 height 6
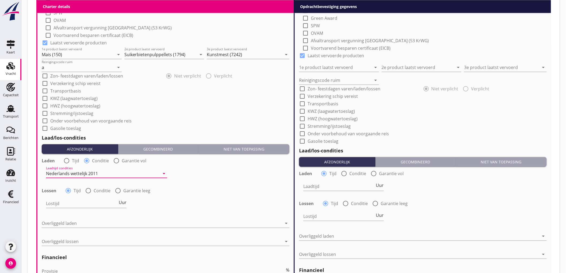
click at [88, 189] on div at bounding box center [88, 190] width 9 height 9
radio input "false"
radio input "true"
click at [50, 205] on div at bounding box center [103, 203] width 114 height 9
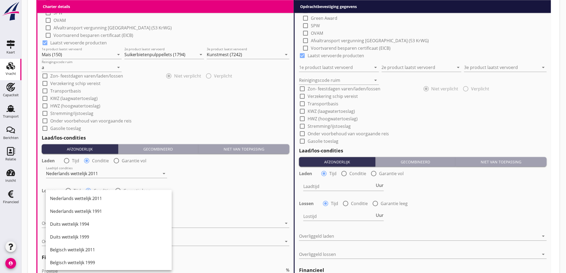
click at [67, 202] on div "Nederlands wettelijk 2011" at bounding box center [108, 198] width 117 height 13
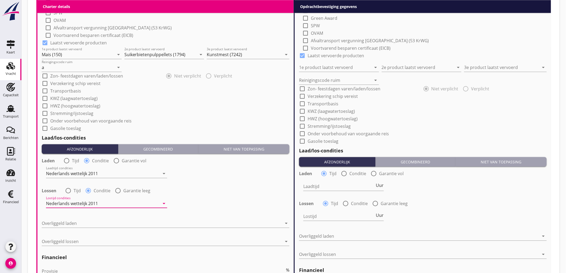
click at [182, 117] on div "check_box_outline_blank Onder voorbehoud van voorgaande reis" at bounding box center [166, 120] width 248 height 7
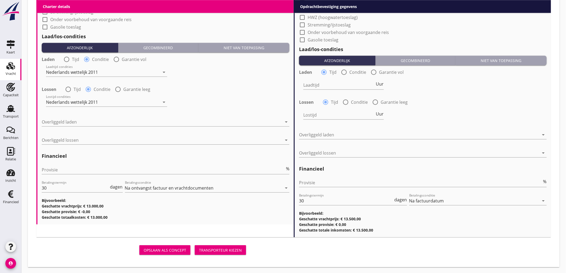
click at [88, 126] on div "Overliggeld laden arrow_drop_down" at bounding box center [166, 125] width 248 height 14
click at [88, 123] on div at bounding box center [162, 122] width 240 height 9
click at [0, 0] on div "Nederlands wettelijk 2011" at bounding box center [0, 0] width 0 height 0
click at [84, 139] on div at bounding box center [162, 140] width 240 height 9
click at [0, 0] on div "Nederlands wettelijk 2011" at bounding box center [0, 0] width 0 height 0
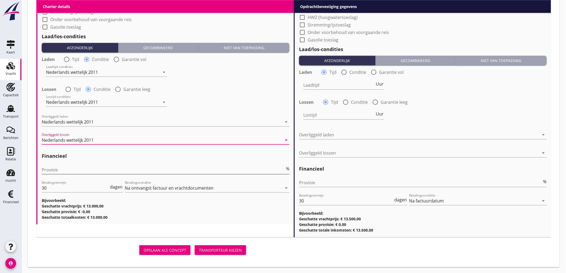
click at [81, 169] on input "Provisie" at bounding box center [163, 170] width 243 height 9
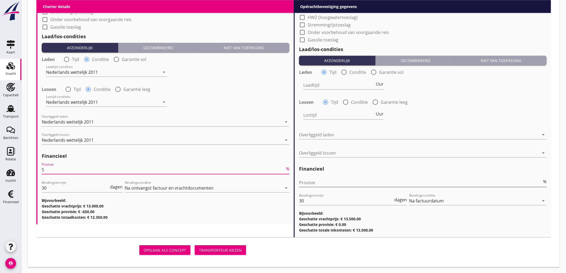
type input "5"
click at [326, 181] on input "Provisie" at bounding box center [420, 183] width 243 height 9
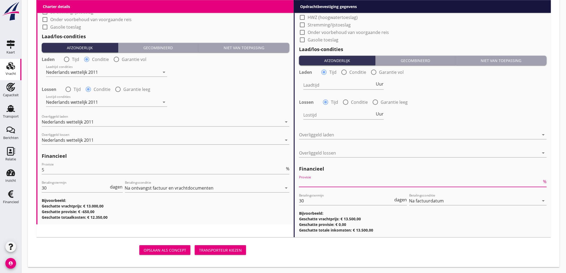
type input "2"
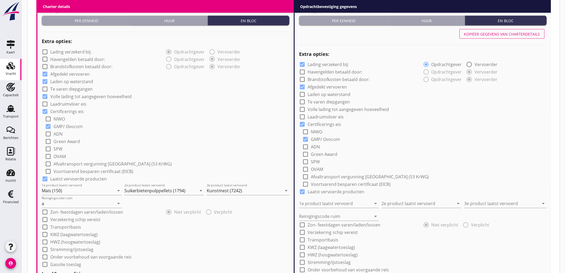
type input "2.5"
click at [480, 35] on div "Kopiëer gegevens van charterdetails" at bounding box center [502, 34] width 76 height 6
checkbox input "false"
checkbox input "true"
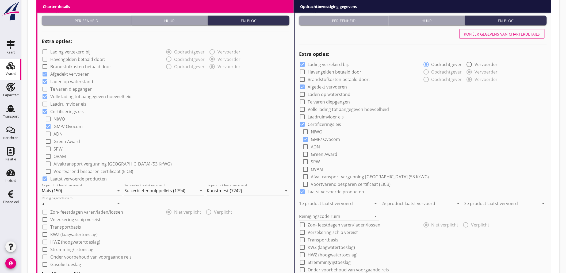
type input "Mais (150)"
type input "Suikerbietenpulppellets (1794)"
type input "Kunstmest (7242)"
type input "a"
radio input "false"
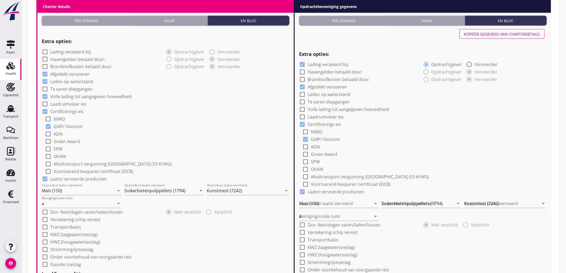
radio input "true"
radio input "false"
radio input "true"
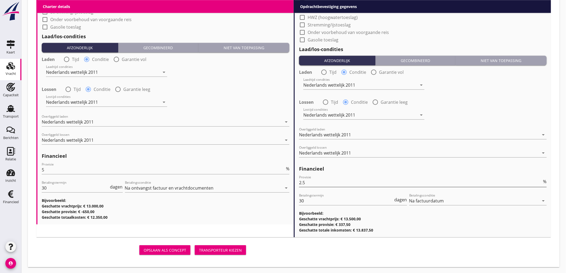
click at [361, 179] on input "2.5" at bounding box center [420, 183] width 243 height 9
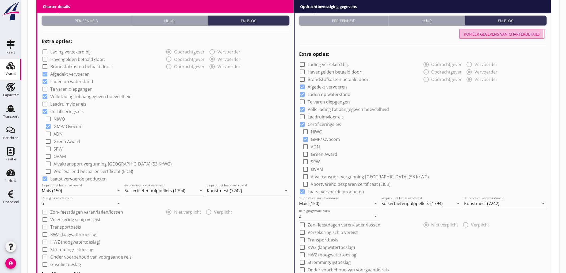
click at [491, 36] on div "Kopiëer gegevens van charterdetails" at bounding box center [502, 34] width 76 height 6
click at [491, 34] on div "Kopiëer gegevens van charterdetails" at bounding box center [502, 34] width 76 height 6
click at [491, 33] on div "Kopiëer gegevens van charterdetails" at bounding box center [502, 34] width 76 height 6
click at [464, 114] on div "check_box_outline_blank Laadruimvloer eis" at bounding box center [423, 116] width 248 height 7
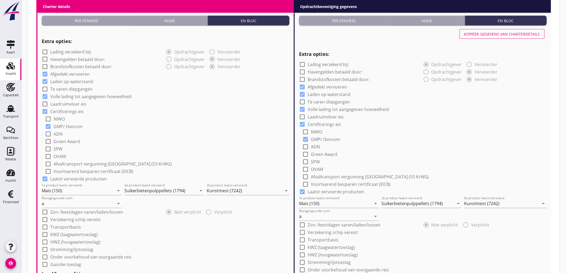
scroll to position [601, 0]
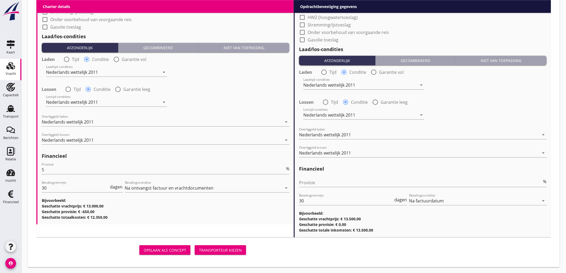
click at [218, 250] on div "Transporteur kiezen" at bounding box center [220, 251] width 43 height 6
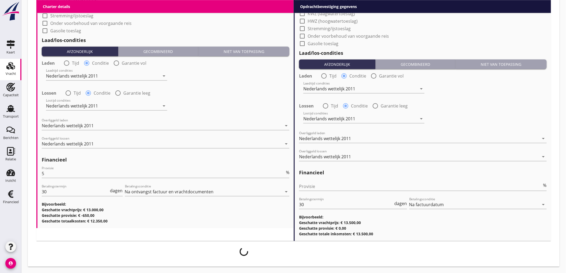
scroll to position [597, 0]
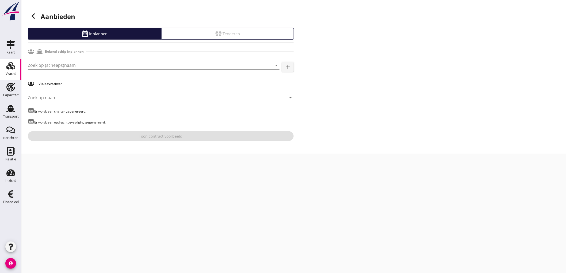
click at [71, 65] on input "Zoek op (scheeps)naam" at bounding box center [146, 65] width 237 height 9
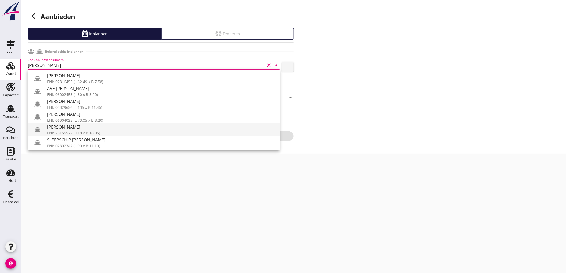
click at [82, 127] on div "[PERSON_NAME]" at bounding box center [161, 127] width 228 height 6
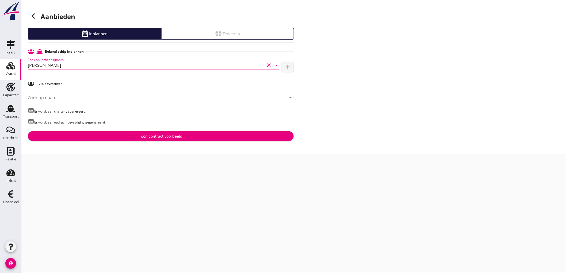
type input "[PERSON_NAME]"
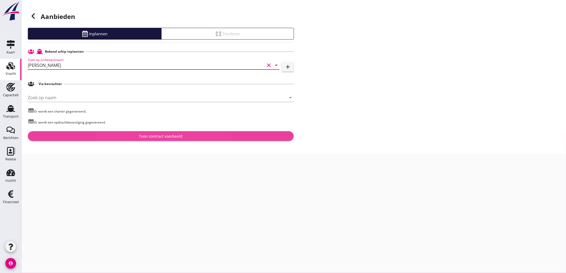
click at [88, 135] on div "Toon contract voorbeeld" at bounding box center [160, 137] width 257 height 6
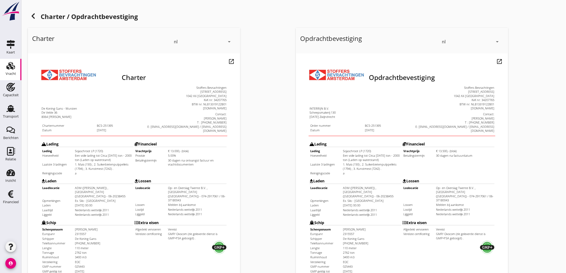
scroll to position [123, 0]
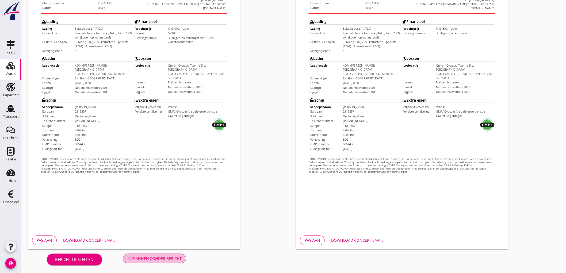
click at [156, 257] on div "Inplannen zonder bericht" at bounding box center [155, 259] width 54 height 6
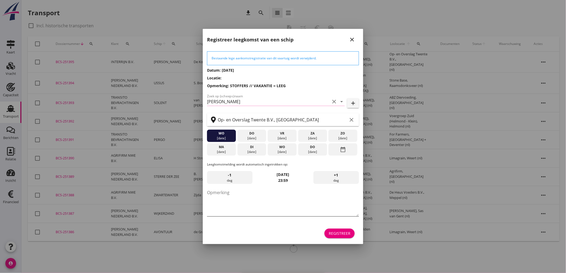
click at [298, 197] on textarea "Opmerking" at bounding box center [283, 202] width 152 height 28
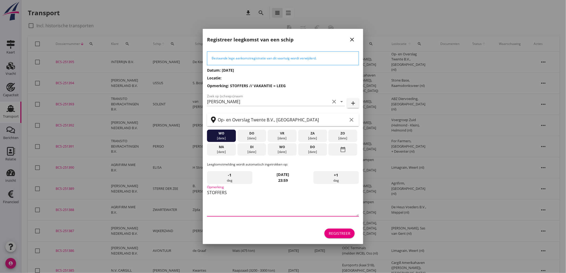
type textarea "STOFFERS"
click at [252, 140] on div "[DATE]" at bounding box center [252, 138] width 26 height 5
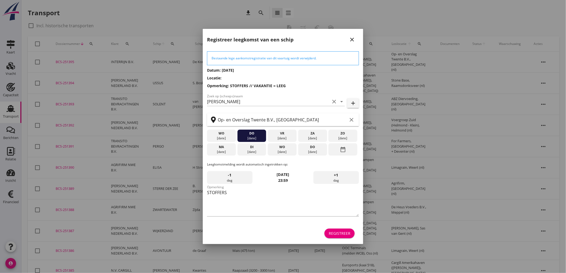
click at [276, 139] on div "[DATE]" at bounding box center [282, 138] width 26 height 5
click at [281, 153] on div "[DATE]" at bounding box center [282, 152] width 26 height 5
click at [321, 154] on div "[DATE]" at bounding box center [313, 152] width 26 height 5
click at [342, 234] on div "Registreer" at bounding box center [340, 234] width 22 height 6
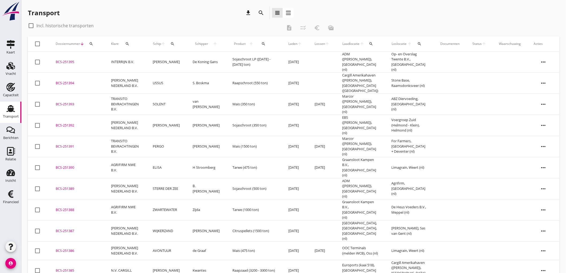
click at [107, 58] on td "INTERRIJN B.V." at bounding box center [126, 62] width 42 height 21
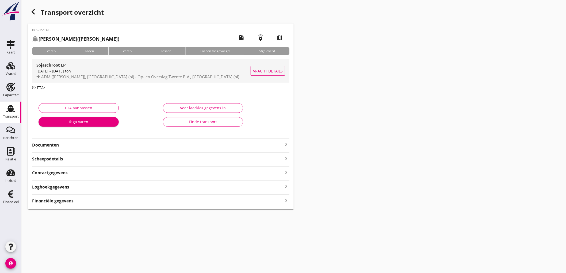
click at [154, 77] on span "ADM ([PERSON_NAME]), [GEOGRAPHIC_DATA] (nl) - Op- en Overslag Twente B.V., [GEO…" at bounding box center [140, 76] width 198 height 5
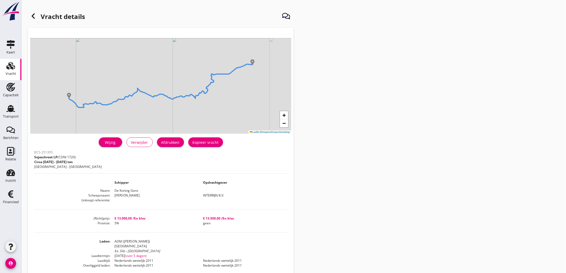
click at [170, 137] on div "Wijzig Verwijder Afdrukken Kopieer vracht" at bounding box center [160, 142] width 253 height 13
click at [172, 142] on div "Afdrukken" at bounding box center [170, 143] width 18 height 6
click at [39, 22] on h1 "Vracht details" at bounding box center [56, 17] width 57 height 13
click at [34, 16] on icon at bounding box center [33, 16] width 6 height 6
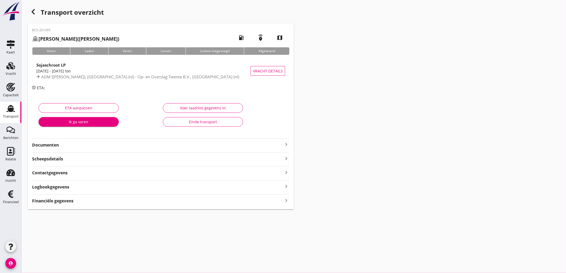
click at [74, 145] on strong "Documenten" at bounding box center [157, 145] width 251 height 6
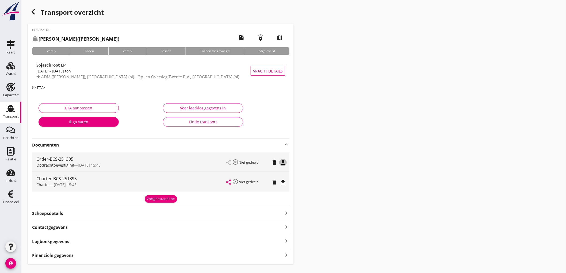
click at [283, 164] on icon "file_download" at bounding box center [283, 163] width 6 height 6
click at [285, 183] on icon "file_download" at bounding box center [283, 182] width 6 height 6
click at [168, 253] on div "Financiële gegevens keyboard_arrow_right" at bounding box center [160, 255] width 257 height 7
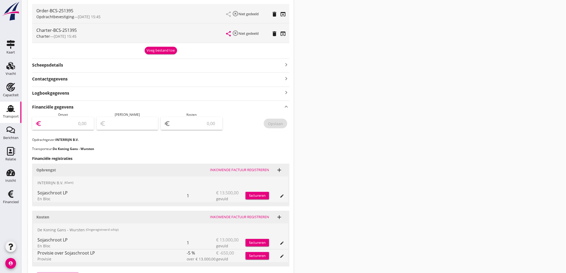
click at [62, 127] on input "number" at bounding box center [67, 123] width 48 height 9
type input "13500"
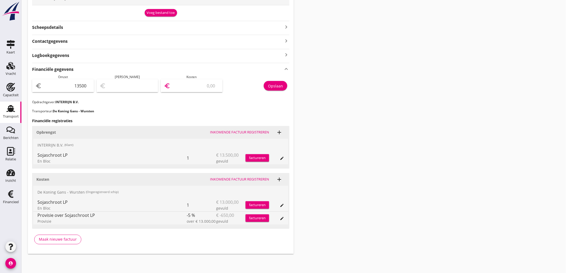
type input "1"
type input "13488.00"
type input "12"
type input "13377.00"
type input "1235"
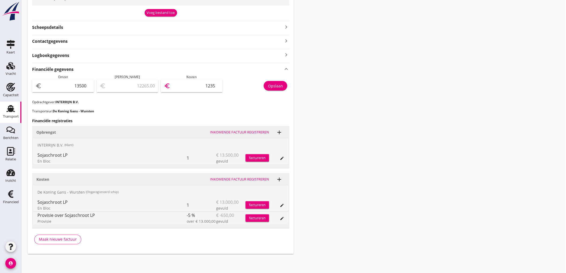
type input "1150.00"
type input "12350"
click at [278, 85] on div "Opslaan" at bounding box center [275, 86] width 15 height 6
click at [7, 111] on use at bounding box center [10, 108] width 9 height 7
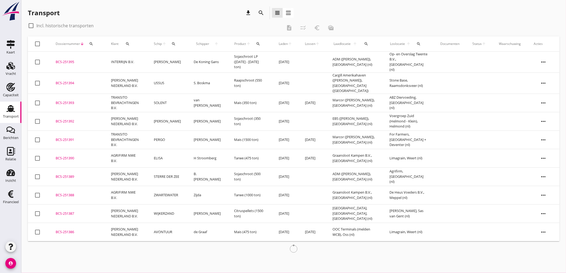
click at [170, 43] on div "search" at bounding box center [174, 44] width 10 height 4
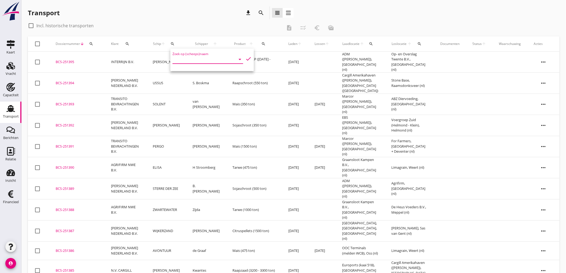
click at [195, 58] on input "Zoek op (scheeps)naam" at bounding box center [201, 59] width 56 height 9
type input "[PERSON_NAME]"
click at [229, 54] on div "Zoek op (scheeps)naam [PERSON_NAME] clear arrow_drop_down" at bounding box center [208, 60] width 71 height 17
click at [229, 58] on icon "clear" at bounding box center [232, 59] width 6 height 6
click at [172, 19] on div "Transport download search view_headline view_agenda" at bounding box center [161, 13] width 266 height 15
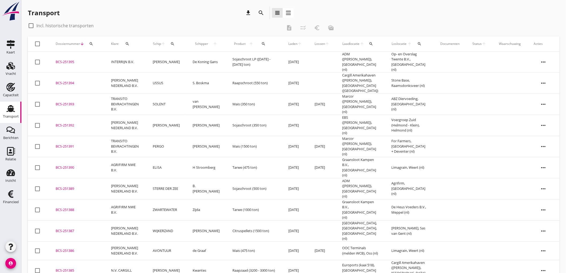
click at [11, 109] on use at bounding box center [10, 108] width 9 height 7
click at [16, 70] on link "Vracht Vracht" at bounding box center [10, 69] width 21 height 21
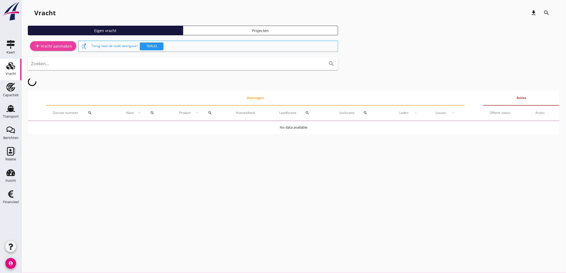
click at [45, 45] on div "add Vracht aanmaken" at bounding box center [53, 46] width 38 height 6
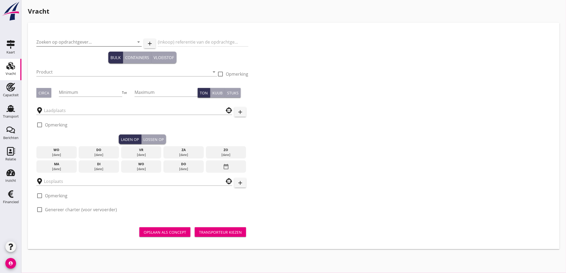
click at [68, 42] on input "Zoeken op opdrachtgever..." at bounding box center [81, 42] width 90 height 9
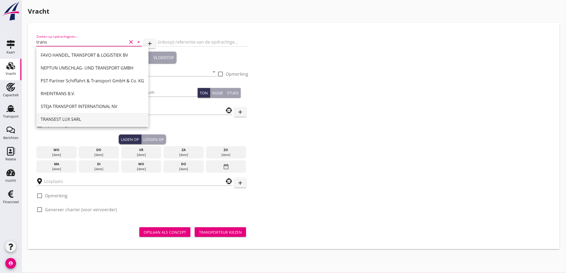
scroll to position [52, 0]
click at [84, 81] on div "TRANSITO BEVRACHTINGEN B.V." at bounding box center [93, 80] width 104 height 6
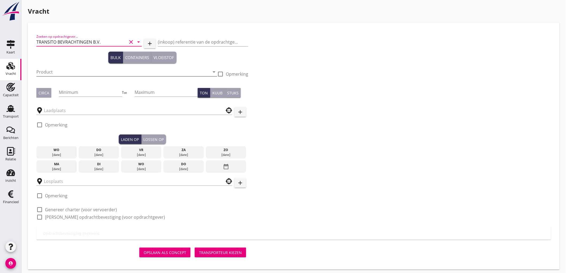
type input "TRANSITO BEVRACHTINGEN B.V."
click at [63, 70] on input "Product" at bounding box center [122, 72] width 173 height 9
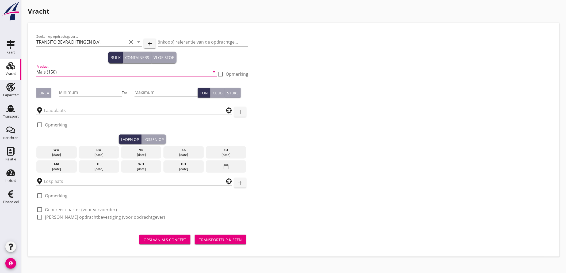
type input "Mais (150)"
click at [44, 88] on button "Circa" at bounding box center [43, 93] width 15 height 10
click at [83, 91] on input "Minimum" at bounding box center [90, 92] width 63 height 9
type input "2"
type input "1200"
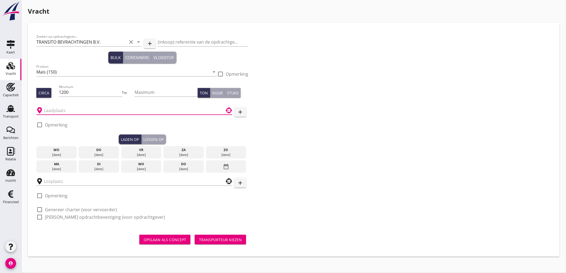
click at [78, 111] on input "text" at bounding box center [130, 110] width 173 height 9
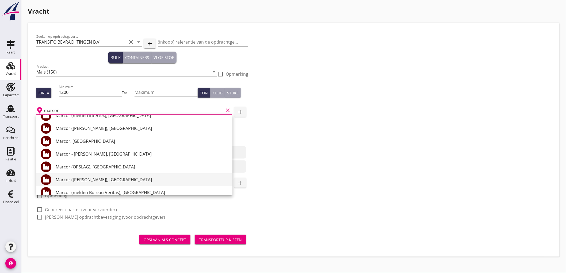
scroll to position [89, 0]
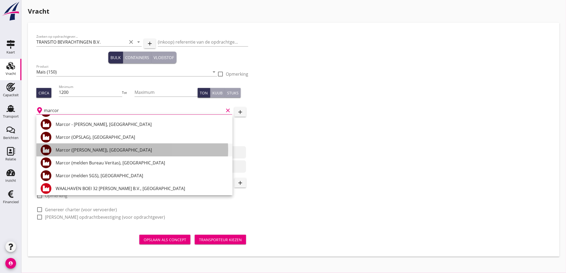
click at [103, 151] on div "Marcor ([PERSON_NAME]), [GEOGRAPHIC_DATA]" at bounding box center [142, 150] width 173 height 6
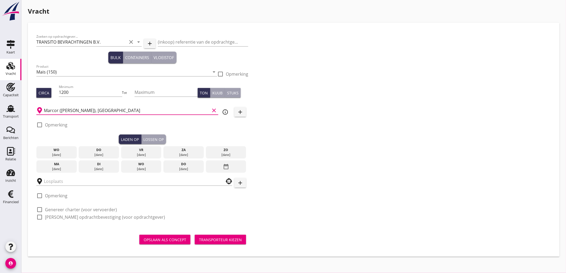
type input "Marcor ([PERSON_NAME]), [GEOGRAPHIC_DATA]"
click at [50, 127] on label "Opmerking" at bounding box center [56, 124] width 22 height 5
checkbox input "true"
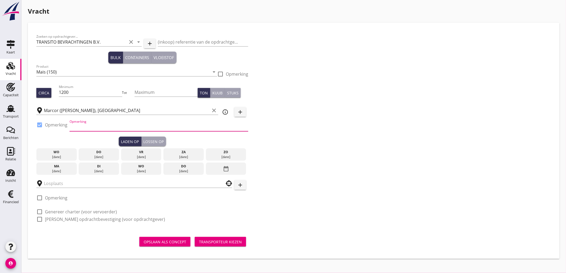
click at [82, 128] on input "Opmerking" at bounding box center [159, 127] width 179 height 9
type input "Ex. [GEOGRAPHIC_DATA] - [GEOGRAPHIC_DATA]"
type button "load"
click at [103, 156] on div "[DATE]" at bounding box center [99, 157] width 38 height 5
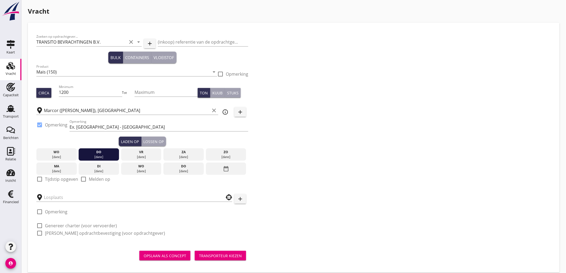
click at [58, 177] on label "Tijdstip opgeven" at bounding box center [61, 179] width 33 height 5
checkbox input "true"
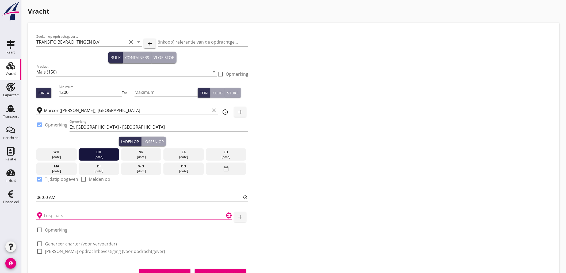
click at [48, 212] on input "text" at bounding box center [130, 215] width 173 height 9
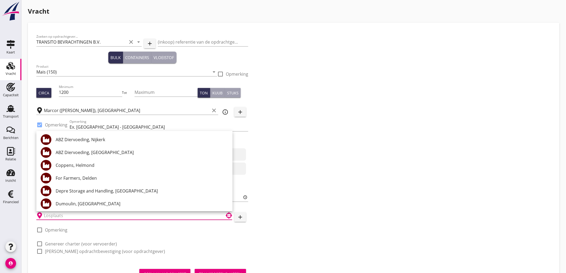
type input "d"
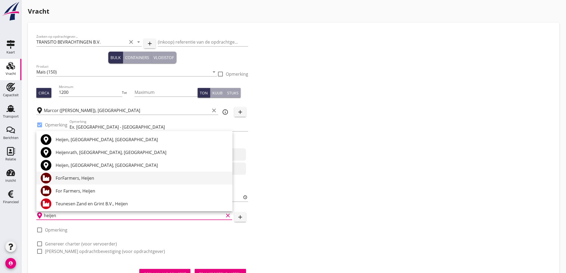
click at [82, 181] on div "ForFarmers, Heijen" at bounding box center [142, 178] width 173 height 6
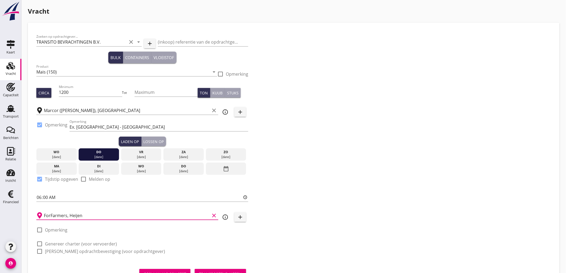
type input "ForFarmers, Heijen"
click at [62, 243] on label "Genereer charter (voor vervoerder)" at bounding box center [81, 243] width 72 height 5
checkbox input "true"
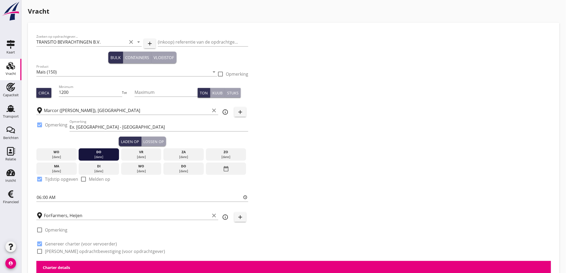
click at [60, 252] on label "[PERSON_NAME] opdrachtbevestiging (voor opdrachtgever)" at bounding box center [105, 251] width 120 height 5
checkbox input "true"
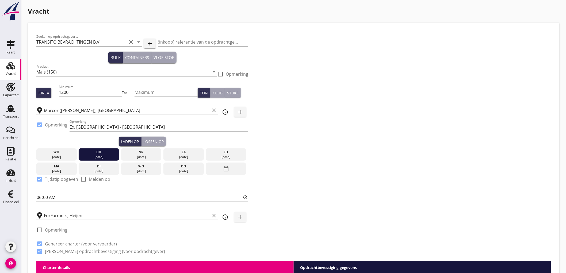
scroll to position [178, 0]
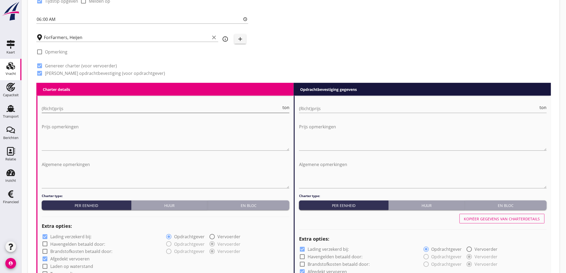
click at [68, 108] on input "(Richt)prijs" at bounding box center [162, 108] width 240 height 9
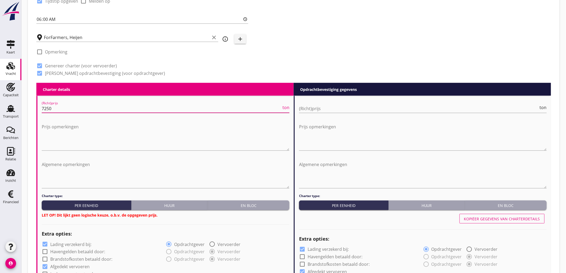
type input "7250"
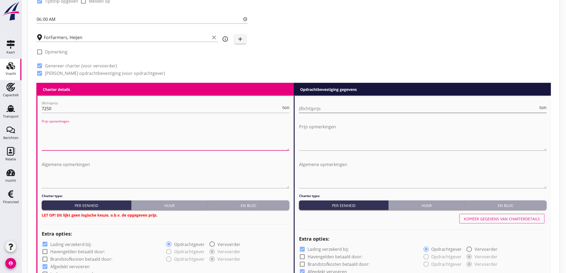
click at [342, 110] on input "(Richt)prijs" at bounding box center [419, 108] width 240 height 9
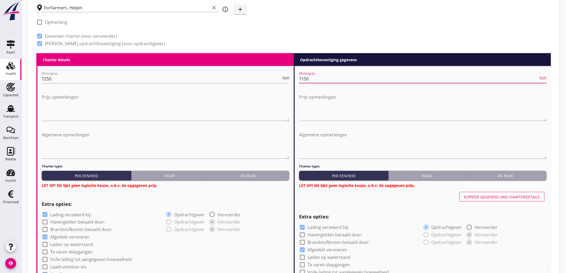
scroll to position [268, 0]
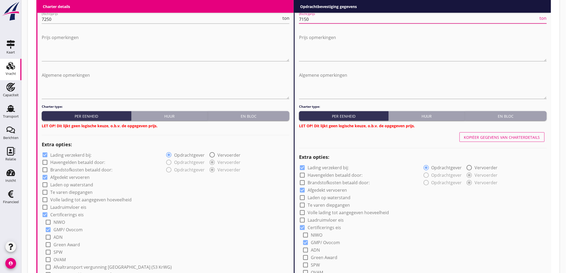
type input "7150"
click at [271, 113] on button "En bloc" at bounding box center [249, 116] width 82 height 10
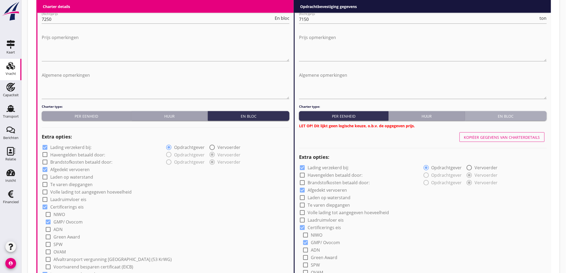
click at [508, 113] on button "En bloc" at bounding box center [506, 116] width 82 height 10
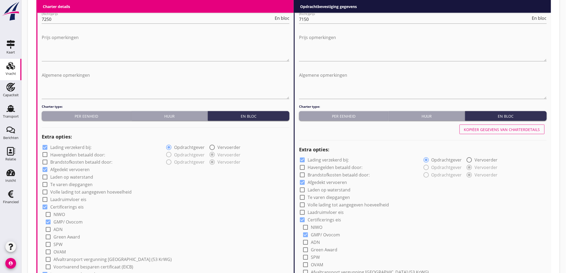
click at [55, 146] on label "Lading verzekerd bij:" at bounding box center [70, 147] width 41 height 5
checkbox input "false"
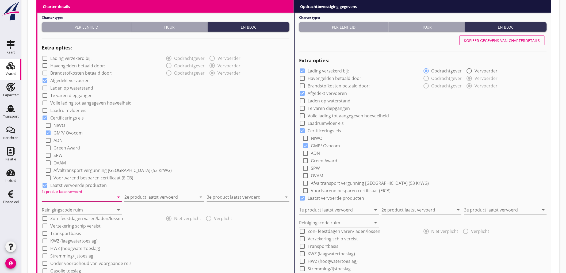
click at [79, 196] on input "1e product laatst vervoerd" at bounding box center [78, 197] width 73 height 9
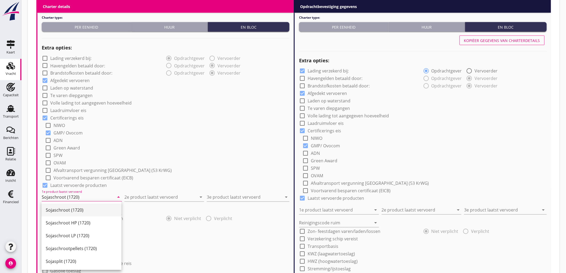
type input "Sojaschroot (1720)"
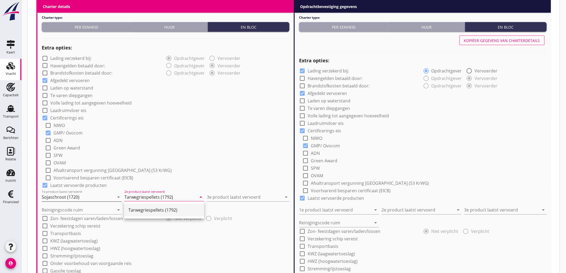
type input "Tarwegriespellets (1792)"
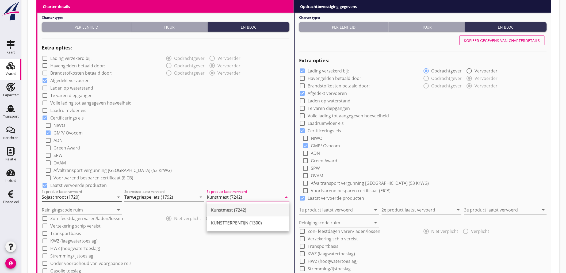
type input "Kunstmest (7242)"
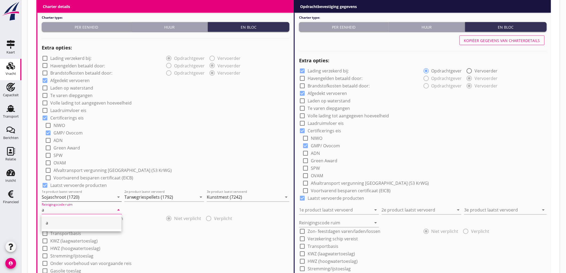
type input "a"
click at [183, 101] on div "check_box_outline_blank Volle lading tot aangegeven hoeveelheid" at bounding box center [166, 102] width 248 height 7
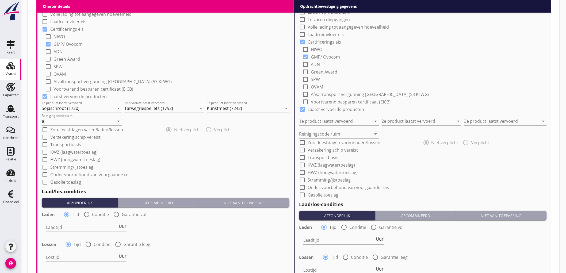
scroll to position [535, 0]
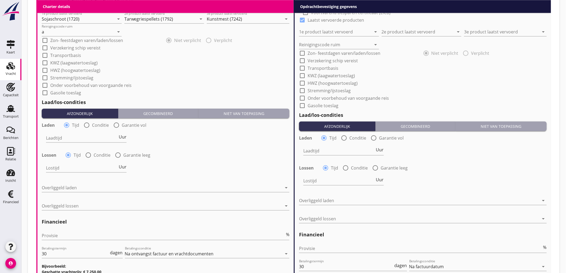
click at [90, 128] on div "radio_button_unchecked Conditie" at bounding box center [96, 125] width 25 height 6
drag, startPoint x: 90, startPoint y: 125, endPoint x: 82, endPoint y: 130, distance: 9.1
click at [90, 124] on div at bounding box center [86, 125] width 9 height 9
radio input "false"
radio input "true"
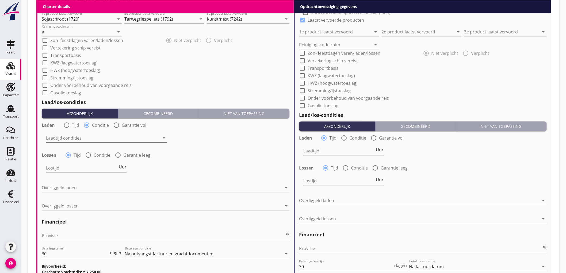
click at [74, 139] on div at bounding box center [103, 138] width 114 height 9
click at [0, 0] on div "Nederlands wettelijk 2011" at bounding box center [0, 0] width 0 height 0
click at [87, 156] on div at bounding box center [88, 155] width 9 height 9
radio input "false"
radio input "true"
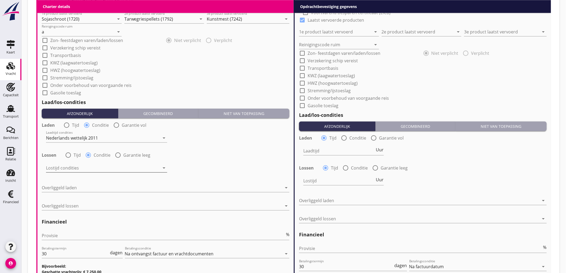
click at [65, 170] on div at bounding box center [103, 168] width 114 height 9
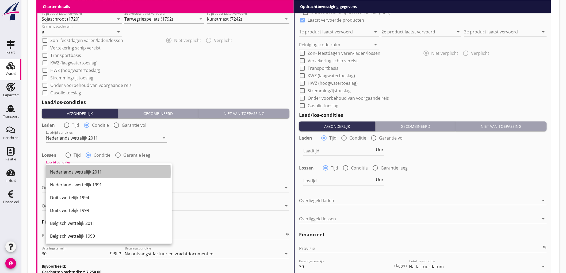
click at [65, 170] on div "Nederlands wettelijk 2011" at bounding box center [108, 172] width 117 height 6
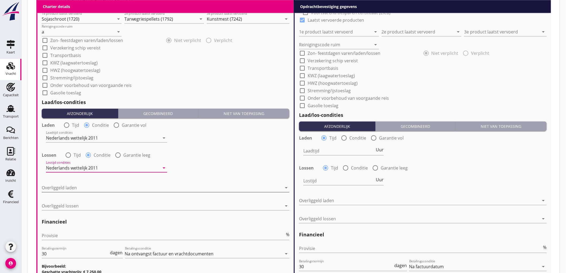
click at [69, 188] on div at bounding box center [162, 188] width 240 height 9
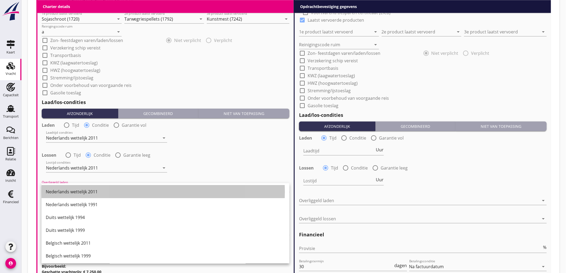
click at [69, 188] on div "Nederlands wettelijk 2011" at bounding box center [166, 191] width 240 height 13
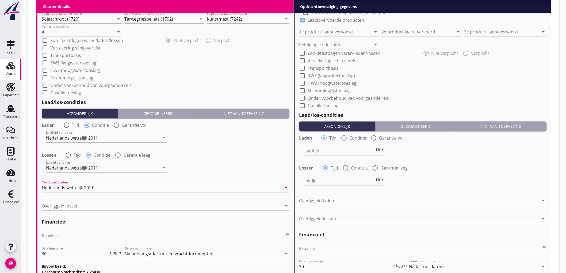
click at [67, 205] on div at bounding box center [162, 206] width 240 height 9
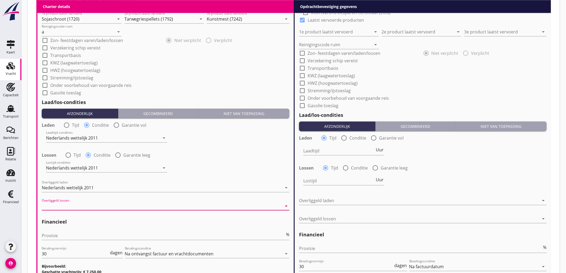
click at [0, 0] on div "Nederlands wettelijk 1991" at bounding box center [0, 0] width 0 height 0
click at [67, 205] on div "Nederlands wettelijk 1991" at bounding box center [68, 206] width 52 height 5
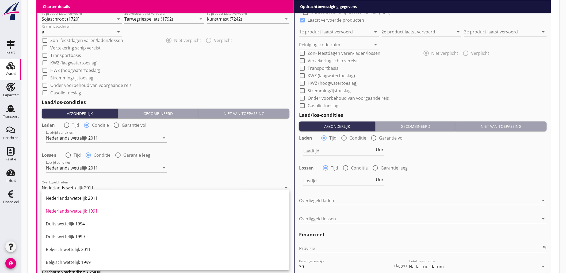
click at [76, 201] on div "Nederlands wettelijk 2011" at bounding box center [166, 198] width 240 height 6
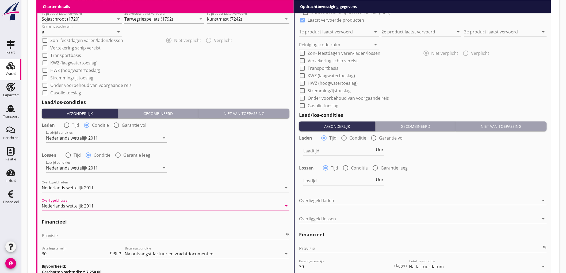
click at [91, 234] on input "Provisie" at bounding box center [163, 236] width 243 height 9
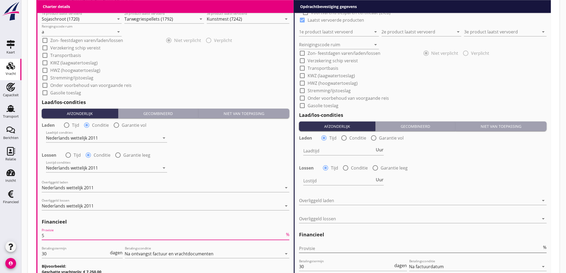
type input "5"
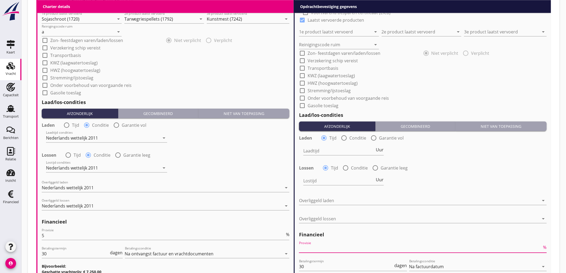
click at [346, 249] on input "Provisie" at bounding box center [420, 248] width 243 height 9
type input "2"
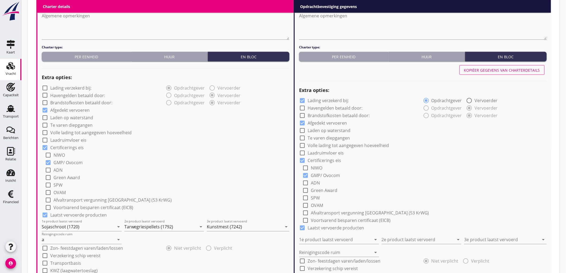
click at [488, 66] on button "Kopiëer gegevens van charterdetails" at bounding box center [502, 70] width 85 height 10
checkbox input "false"
type input "Sojaschroot (1720)"
type input "Tarwegriespellets (1792)"
type input "Kunstmest (7242)"
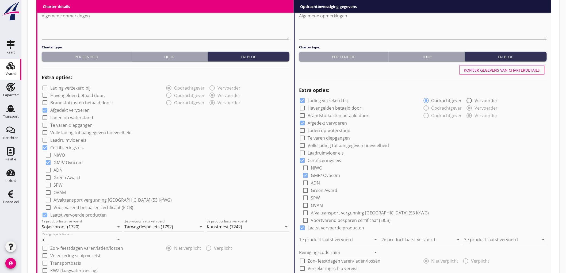
type input "a"
radio input "false"
radio input "true"
radio input "false"
radio input "true"
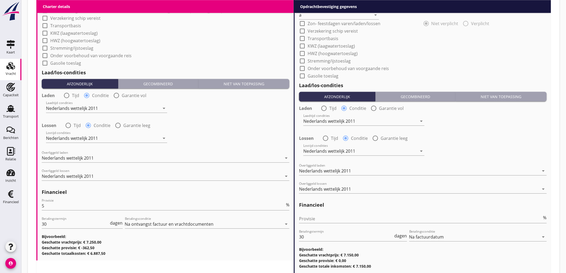
scroll to position [601, 0]
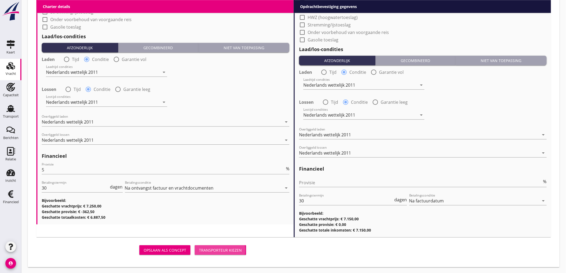
click at [234, 249] on div "Transporteur kiezen" at bounding box center [220, 251] width 43 height 6
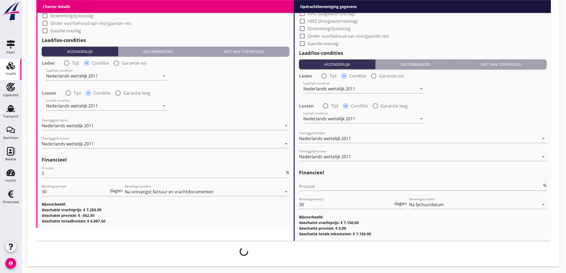
scroll to position [597, 0]
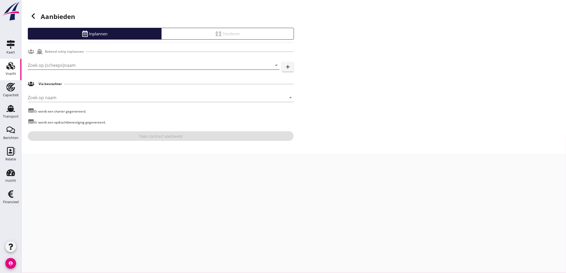
click at [101, 65] on input "Zoek op (scheeps)naam" at bounding box center [146, 65] width 237 height 9
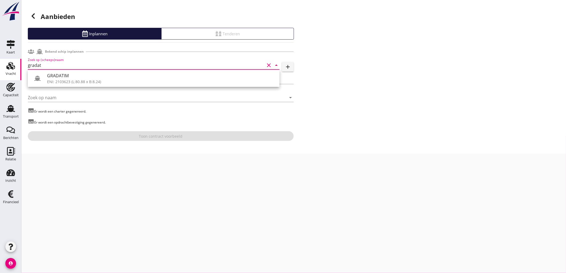
click at [75, 79] on div "ENI: 2103623 (L:80.88 x B:8.24)" at bounding box center [161, 82] width 228 height 6
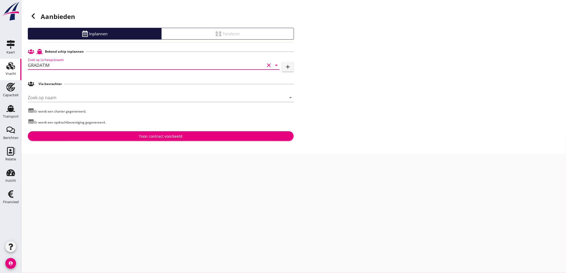
type input "GRADATIM"
click at [145, 134] on div "Toon contract voorbeeld" at bounding box center [161, 137] width 44 height 6
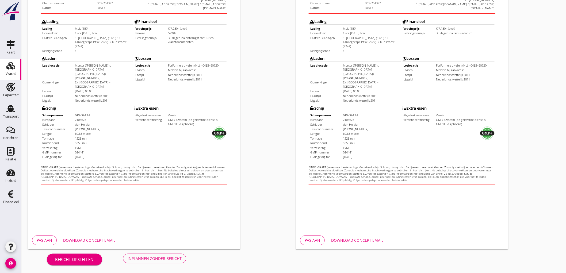
click at [159, 258] on div "Inplannen zonder bericht" at bounding box center [155, 259] width 54 height 6
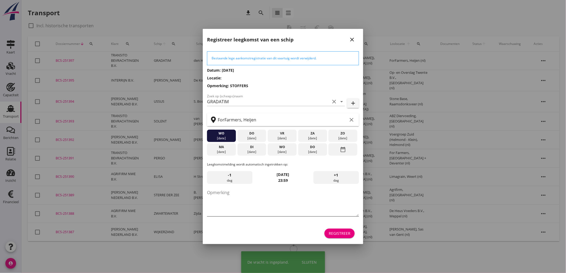
click at [253, 196] on textarea "Opmerking" at bounding box center [283, 202] width 152 height 28
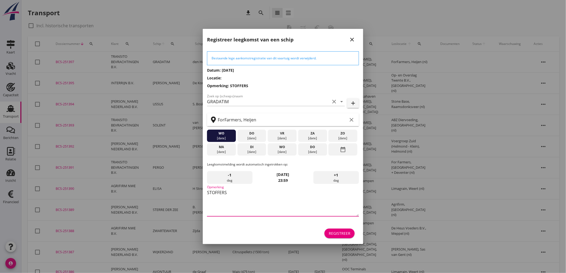
type textarea "STOFFERS"
click at [232, 152] on div "[DATE]" at bounding box center [222, 152] width 26 height 5
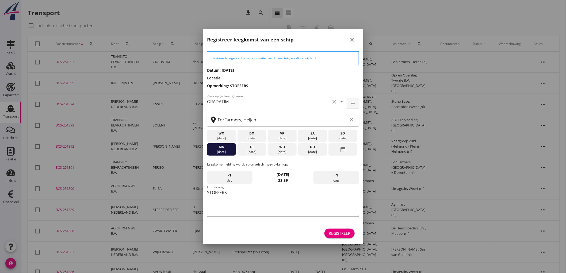
click at [340, 245] on div at bounding box center [283, 136] width 566 height 273
click at [340, 234] on div "Registreer" at bounding box center [340, 234] width 22 height 6
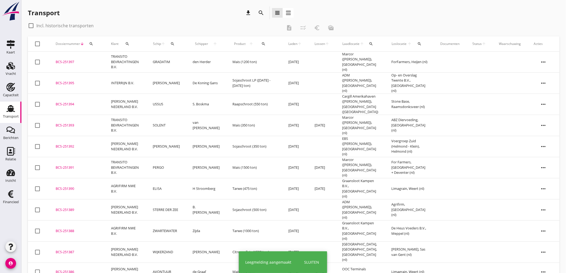
click at [179, 63] on td "GRADATIM" at bounding box center [166, 62] width 40 height 21
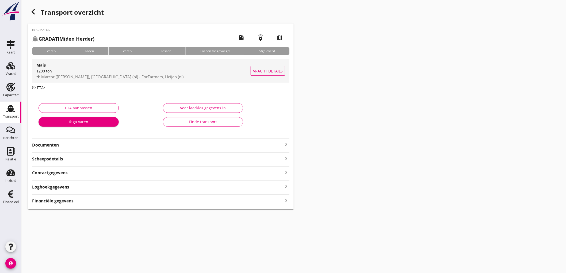
click at [135, 76] on span "Marcor ([PERSON_NAME]), [GEOGRAPHIC_DATA] (nl) - ForFarmers, Heijen (nl)" at bounding box center [112, 76] width 142 height 5
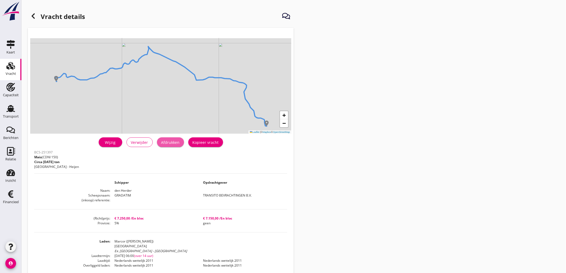
drag, startPoint x: 165, startPoint y: 141, endPoint x: 423, endPoint y: 235, distance: 275.3
click at [165, 142] on div "Afdrukken" at bounding box center [170, 143] width 18 height 6
click at [34, 16] on icon at bounding box center [33, 16] width 6 height 6
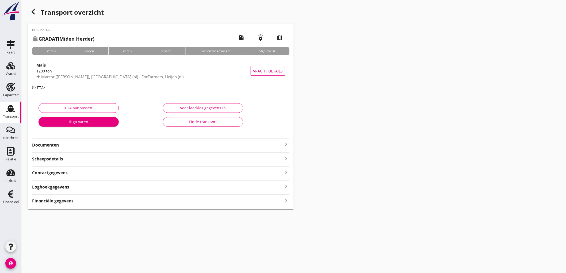
click at [79, 137] on div "BCS-251397 GRADATIM (den Herder) local_gas_station emergency_share map Varen La…" at bounding box center [161, 117] width 266 height 186
drag, startPoint x: 79, startPoint y: 144, endPoint x: 88, endPoint y: 147, distance: 9.9
click at [79, 144] on strong "Documenten" at bounding box center [157, 145] width 251 height 6
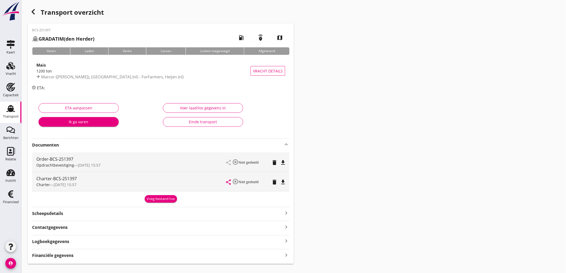
click at [281, 162] on icon "file_download" at bounding box center [283, 163] width 6 height 6
click at [283, 182] on icon "file_download" at bounding box center [283, 182] width 6 height 6
click at [6, 110] on div "Transport" at bounding box center [10, 108] width 13 height 9
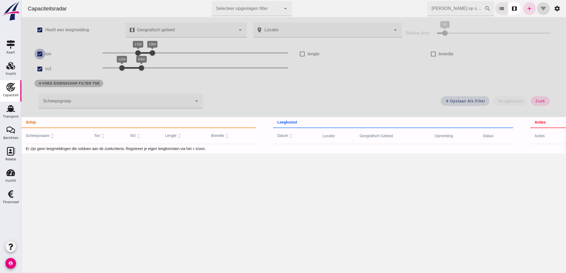
click at [42, 57] on input "ton" at bounding box center [39, 54] width 11 height 11
checkbox input "false"
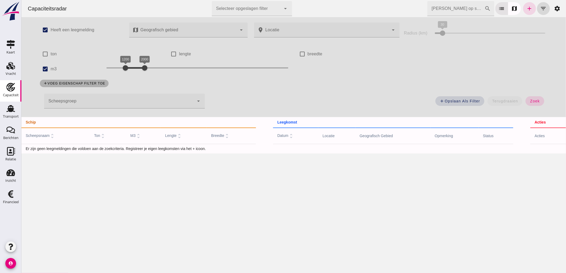
click at [537, 95] on div "add Opslaan als filter terugdraaien zoek" at bounding box center [379, 102] width 343 height 19
click at [538, 100] on button "zoek" at bounding box center [535, 101] width 18 height 10
click at [47, 66] on input "m3" at bounding box center [45, 69] width 11 height 11
checkbox input "false"
click at [41, 77] on div "add voeg eigenschap filter toe" at bounding box center [293, 84] width 514 height 14
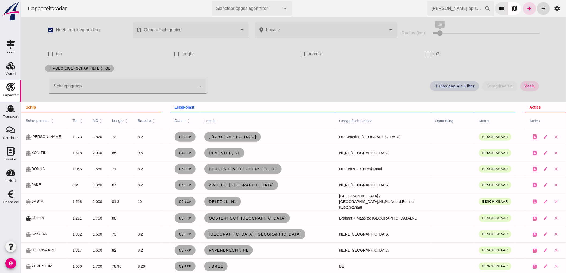
click at [528, 86] on span "zoek" at bounding box center [530, 86] width 10 height 4
click at [12, 117] on div "Transport" at bounding box center [11, 116] width 16 height 3
click at [11, 90] on icon "Capaciteit" at bounding box center [10, 87] width 9 height 9
